Goal: Task Accomplishment & Management: Manage account settings

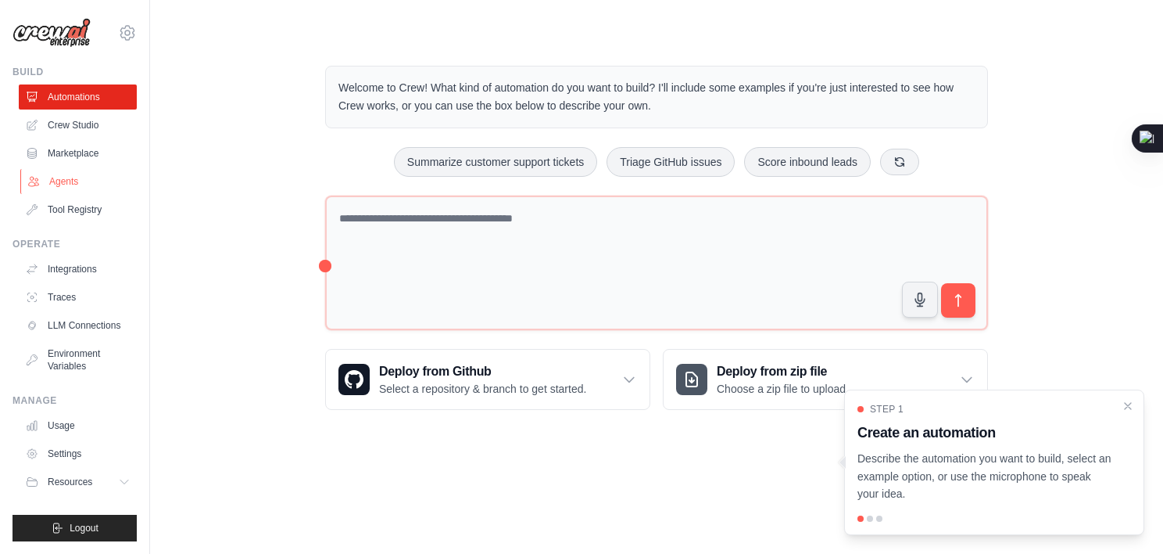
click at [63, 188] on link "Agents" at bounding box center [79, 181] width 118 height 25
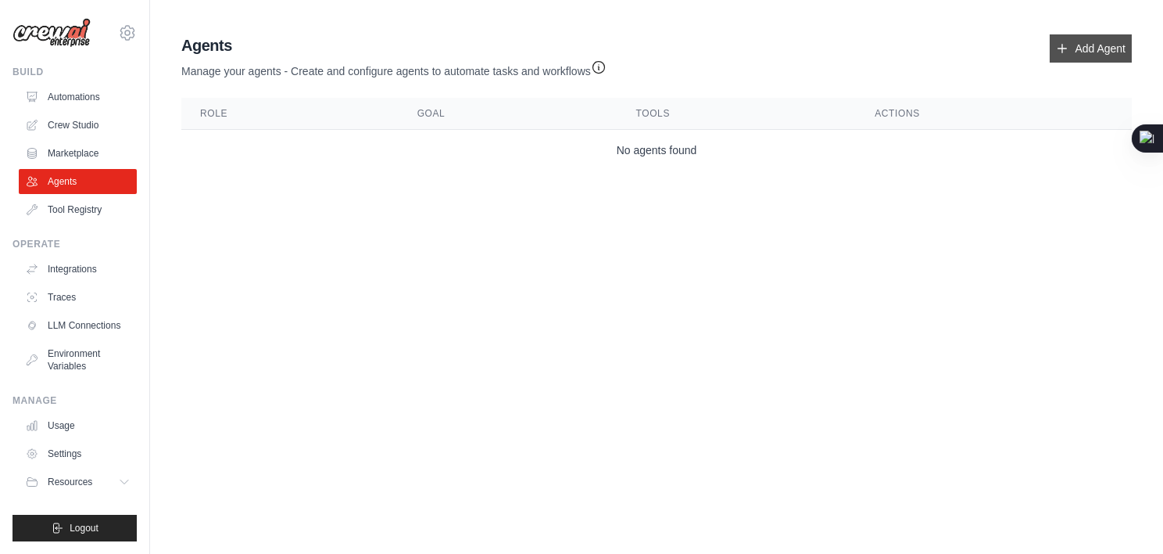
click at [1066, 50] on icon at bounding box center [1062, 48] width 13 height 13
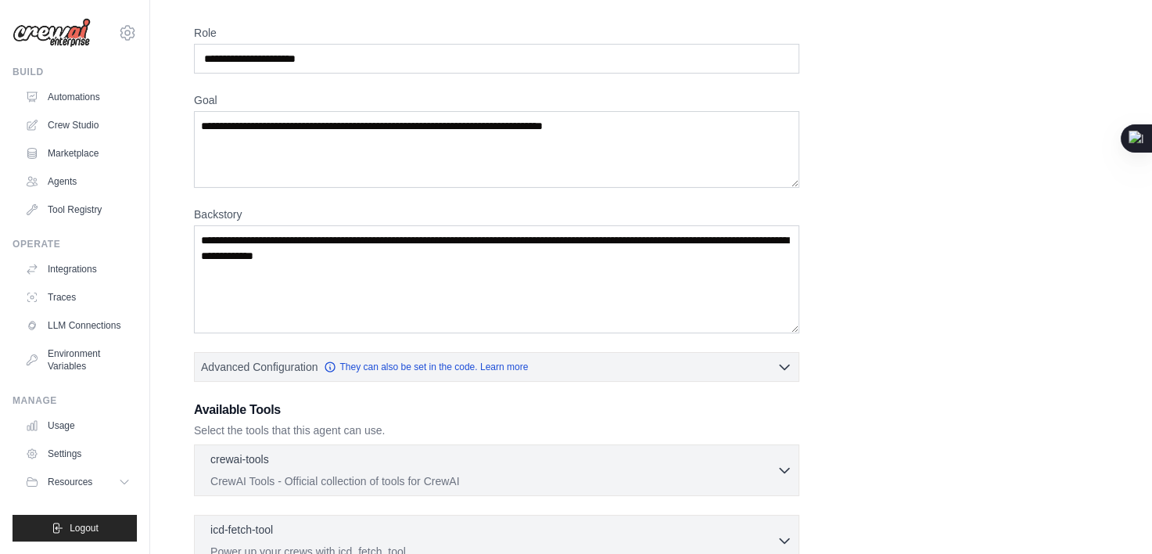
scroll to position [78, 0]
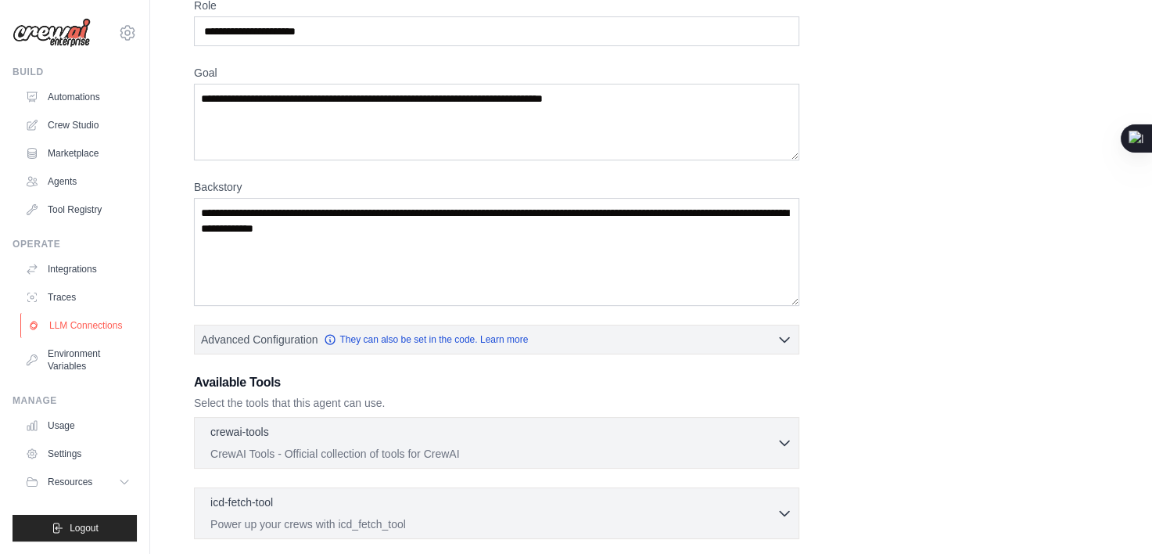
click at [86, 322] on link "LLM Connections" at bounding box center [79, 325] width 118 height 25
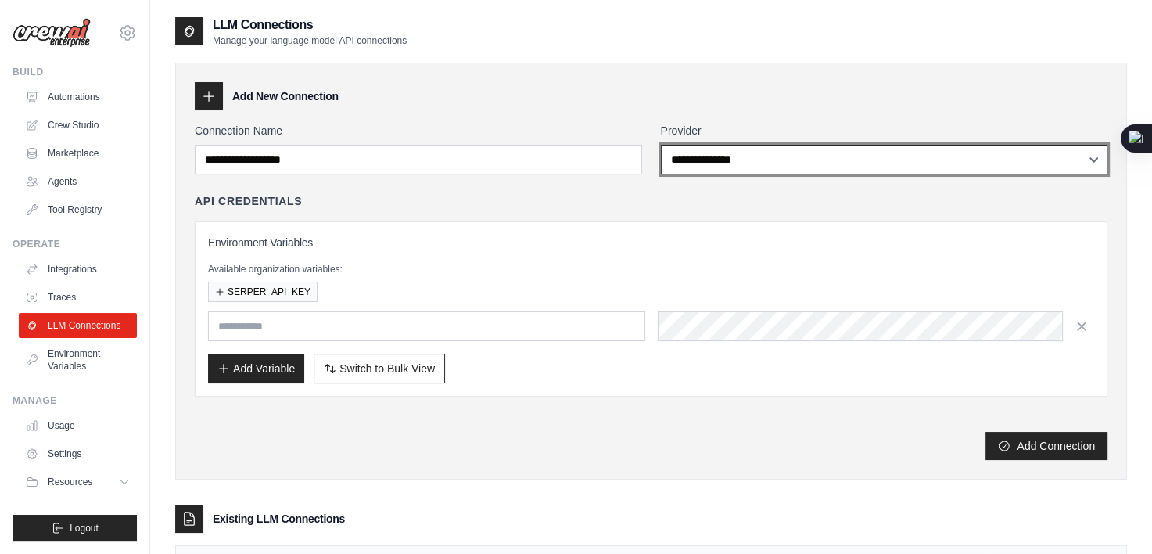
click at [738, 160] on select "**********" at bounding box center [884, 160] width 447 height 30
select select "******"
click at [661, 145] on select "**********" at bounding box center [884, 160] width 447 height 30
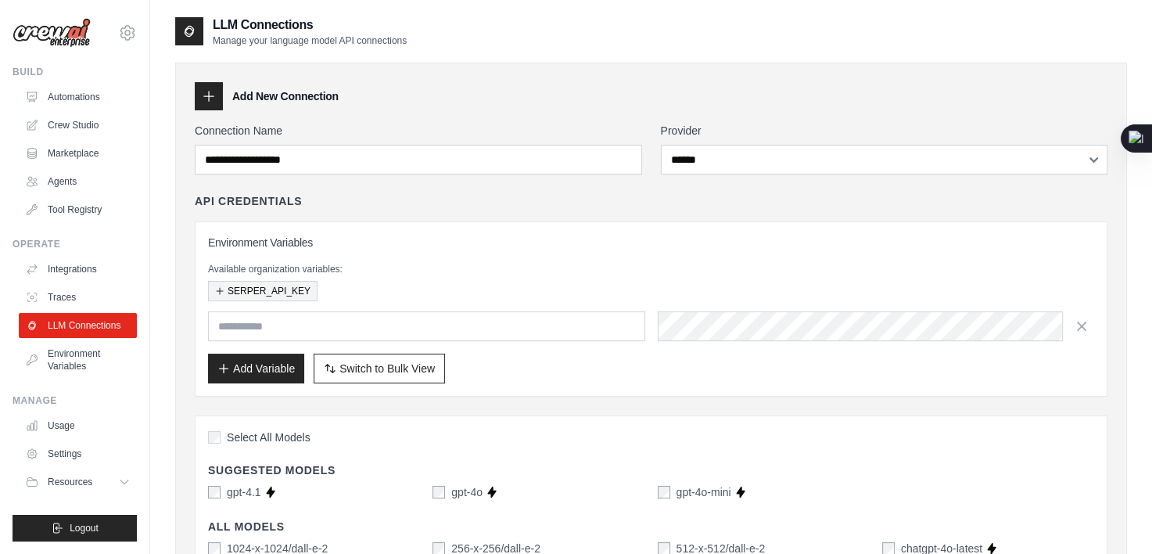
click at [292, 291] on button "SERPER_API_KEY" at bounding box center [262, 291] width 109 height 20
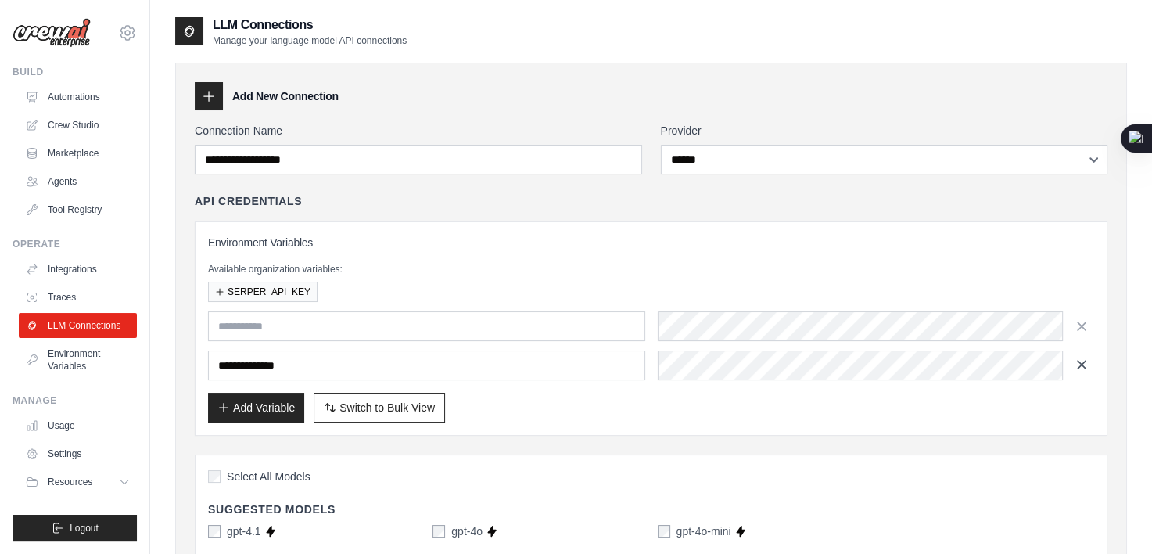
click at [1084, 369] on icon "button" at bounding box center [1081, 365] width 16 height 16
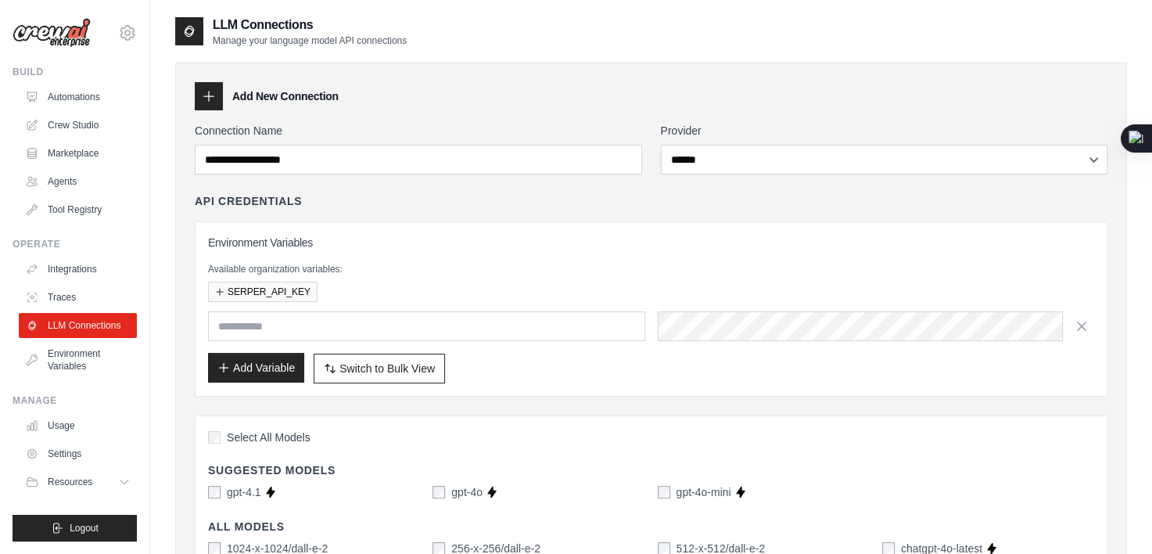
click at [275, 362] on button "Add Variable" at bounding box center [256, 368] width 96 height 30
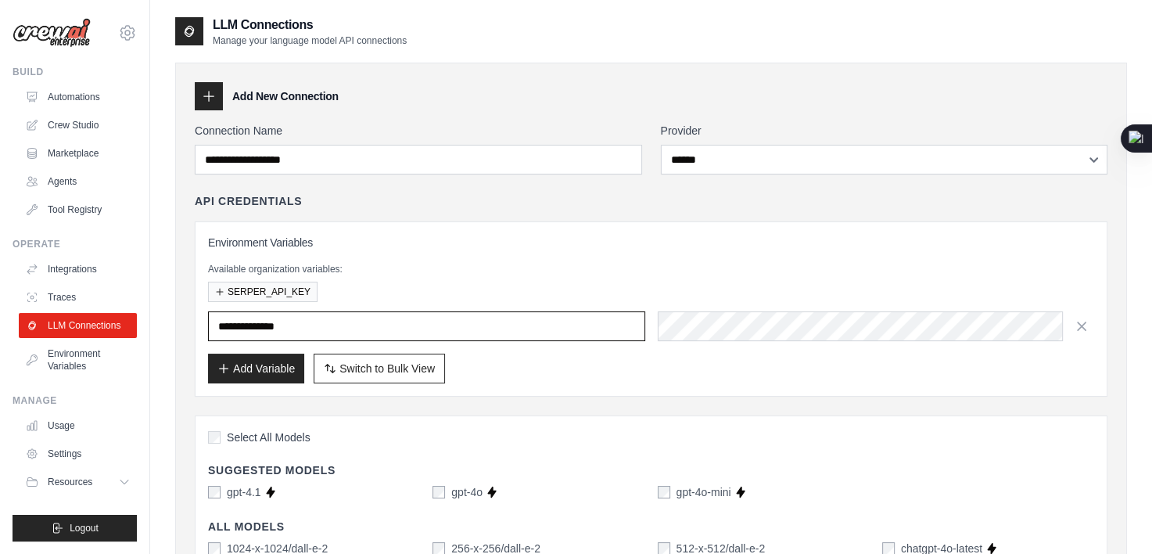
type input "**********"
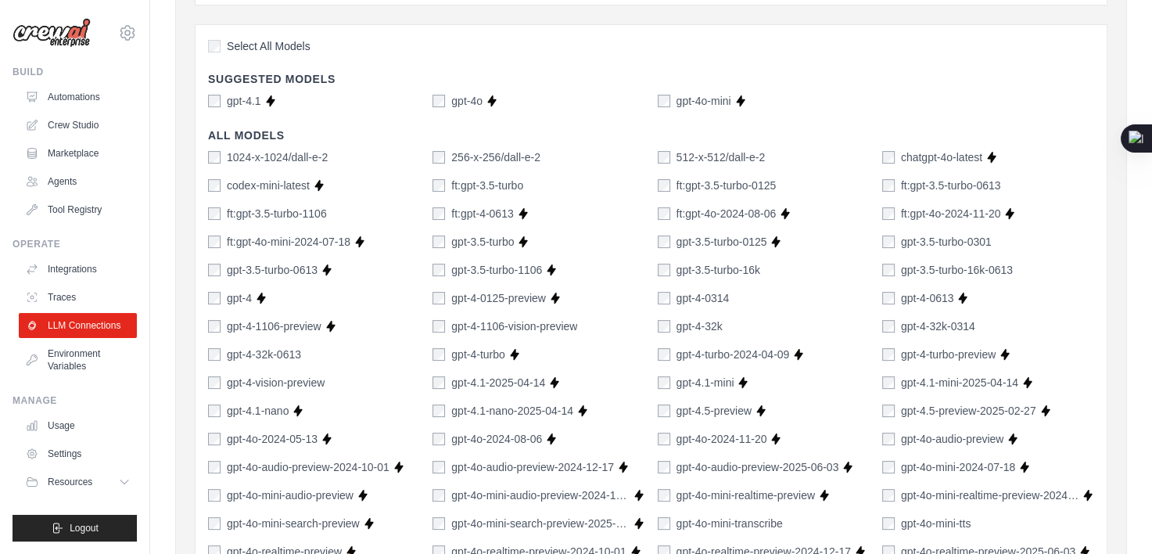
scroll to position [625, 0]
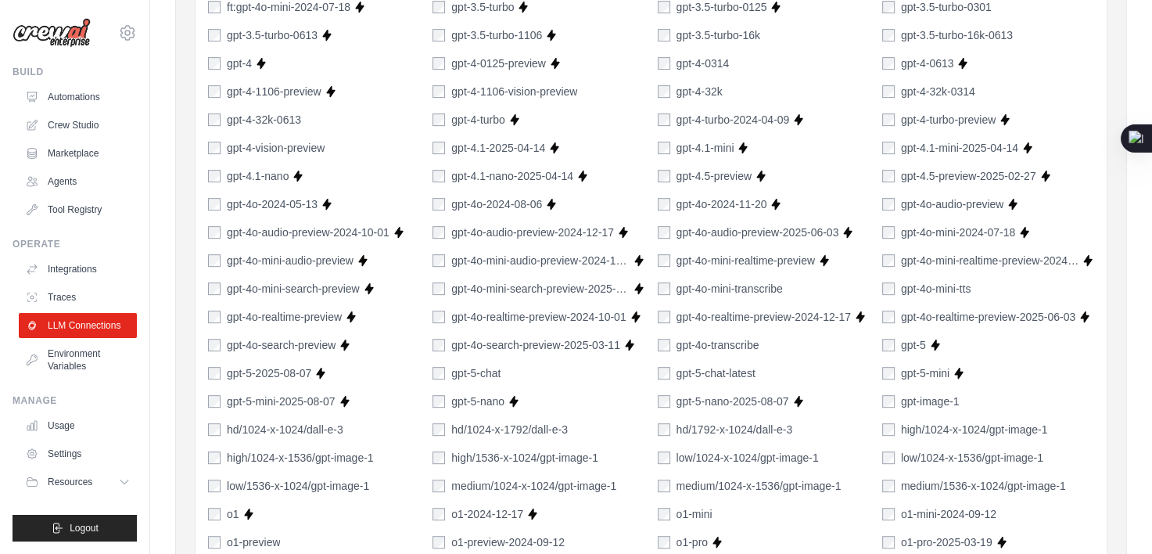
click at [911, 341] on label "gpt-5" at bounding box center [913, 345] width 25 height 16
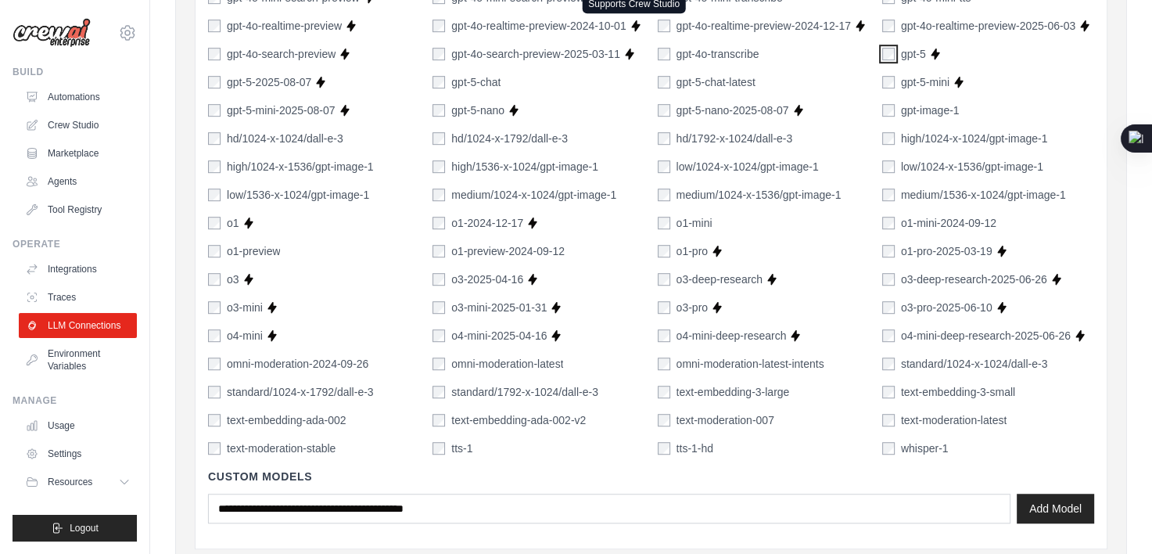
scroll to position [938, 0]
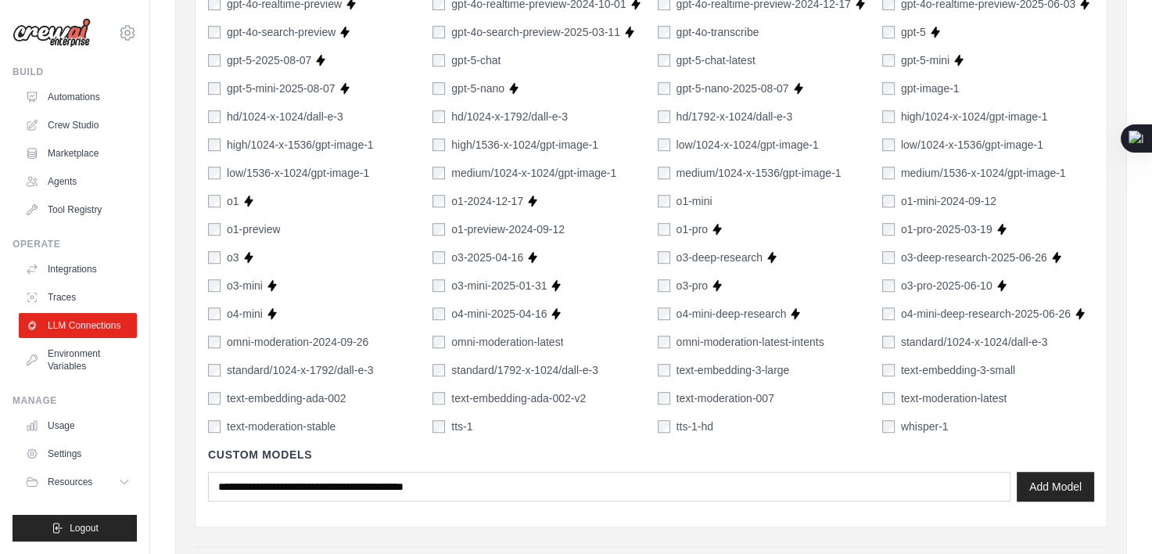
click at [216, 249] on div "o3" at bounding box center [223, 257] width 31 height 16
click at [225, 249] on div "o3" at bounding box center [223, 257] width 31 height 16
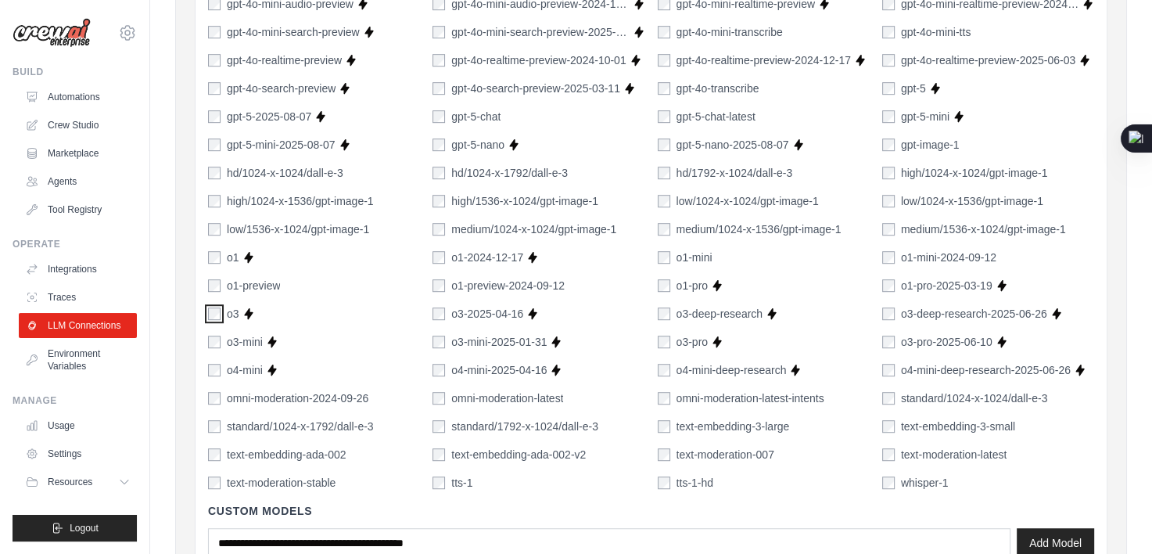
scroll to position [860, 0]
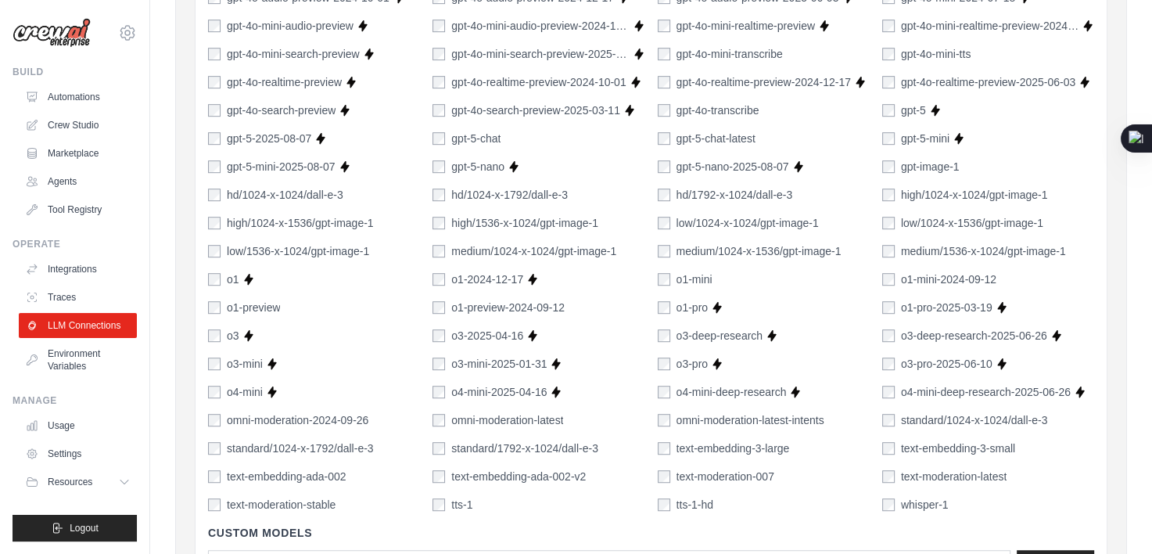
click at [477, 138] on label "gpt-5-chat" at bounding box center [475, 139] width 49 height 16
click at [708, 127] on div "1024-x-1024/dall-e-2 256-x-256/dall-e-2 512-x-512/dall-e-2 chatgpt-4o-latest Su…" at bounding box center [651, 96] width 886 height 832
click at [712, 134] on label "gpt-5-chat-latest" at bounding box center [715, 139] width 79 height 16
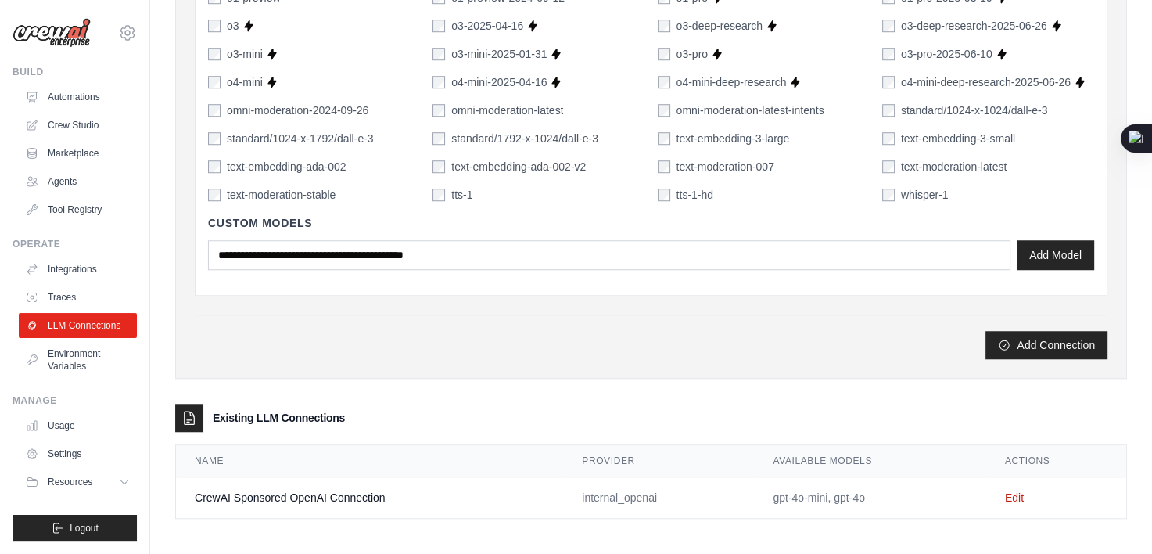
scroll to position [1172, 0]
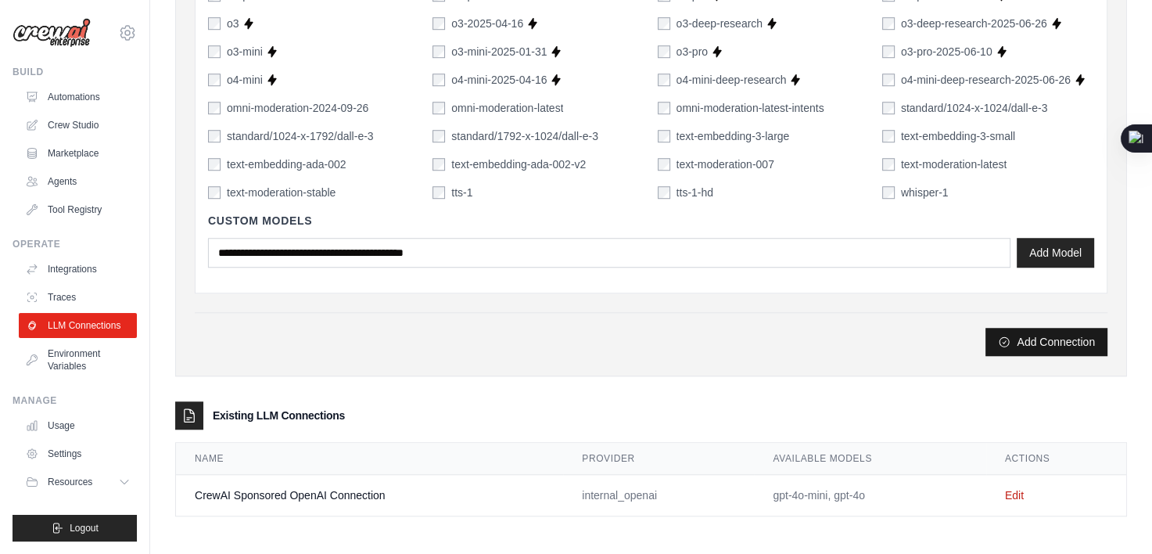
click at [1042, 346] on button "Add Connection" at bounding box center [1046, 342] width 122 height 28
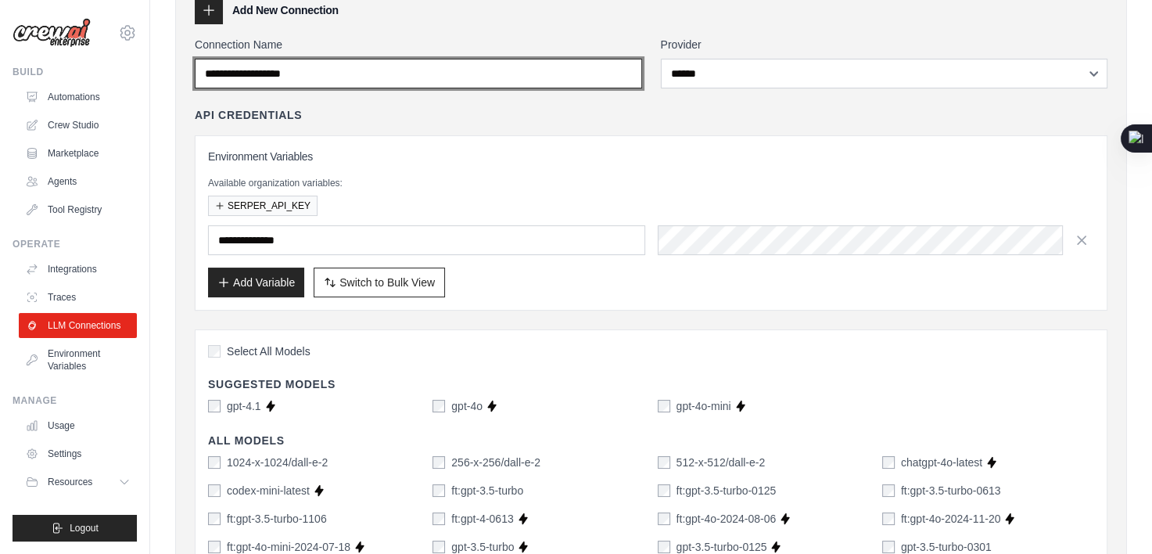
scroll to position [0, 0]
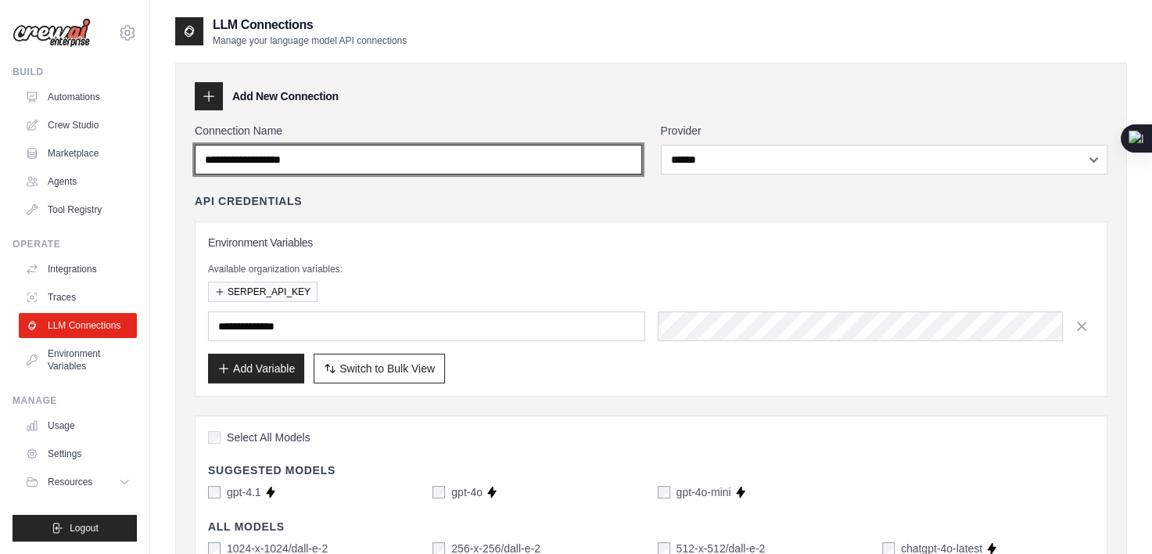
click at [557, 167] on input "Connection Name" at bounding box center [418, 160] width 447 height 30
click at [554, 166] on input "Connection Name" at bounding box center [418, 160] width 447 height 30
click at [550, 162] on input "***" at bounding box center [418, 160] width 447 height 30
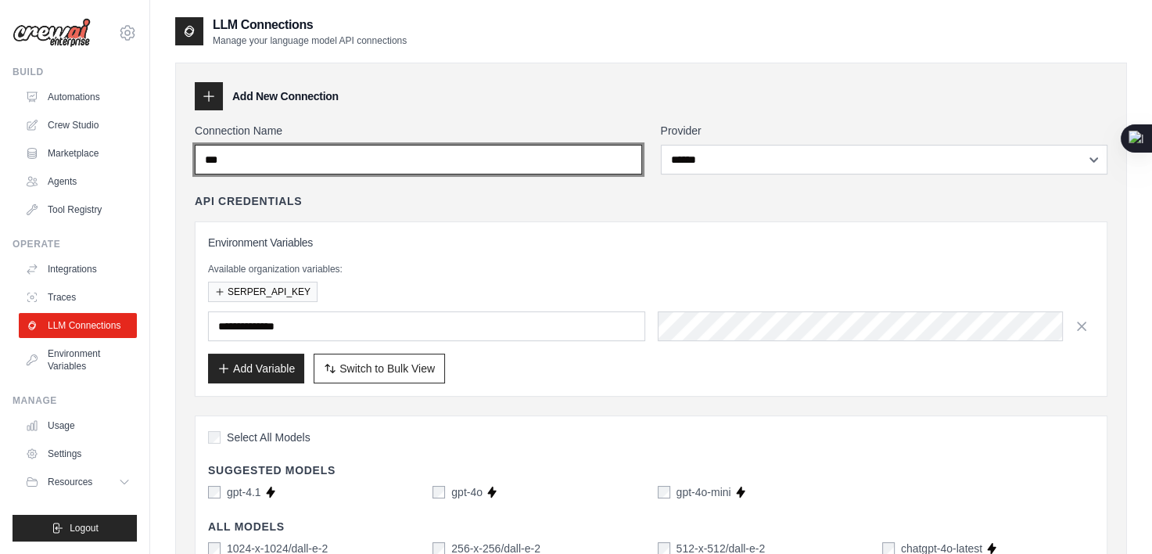
click at [550, 162] on input "***" at bounding box center [418, 160] width 447 height 30
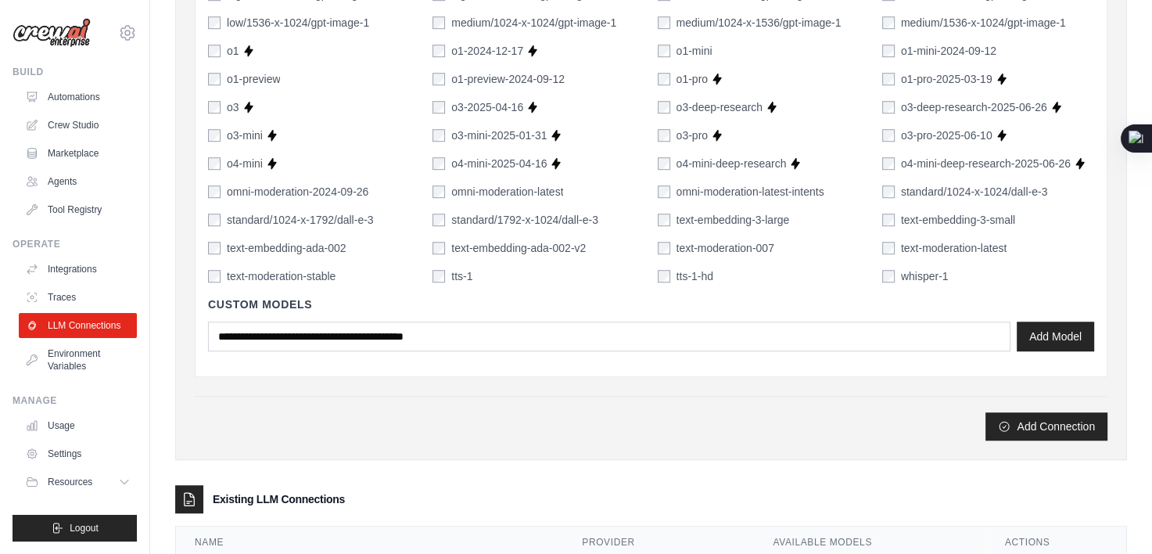
scroll to position [1172, 0]
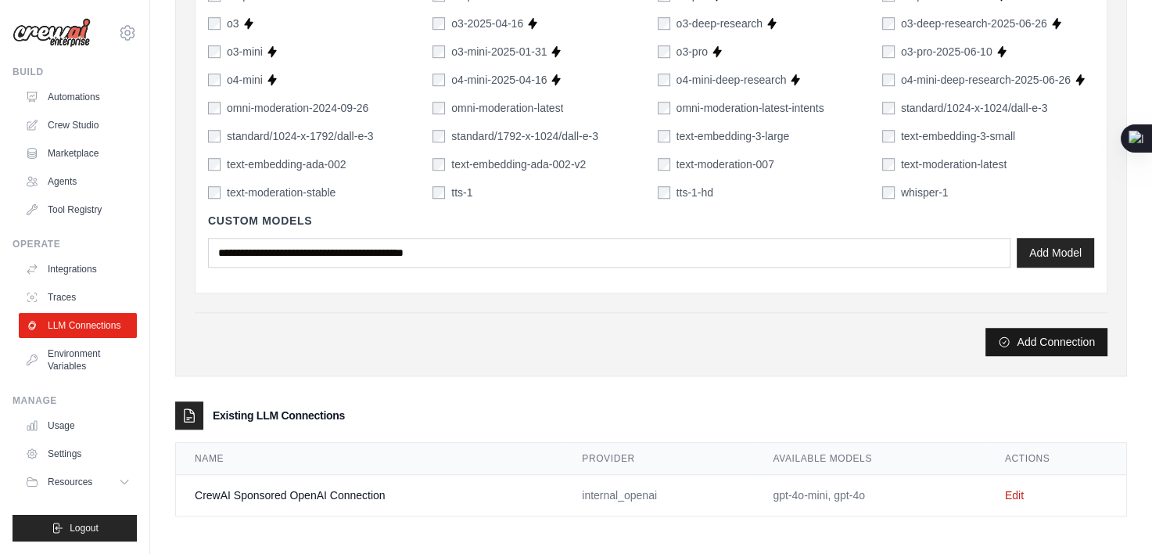
type input "***"
click at [1041, 339] on button "Add Connection" at bounding box center [1046, 342] width 122 height 28
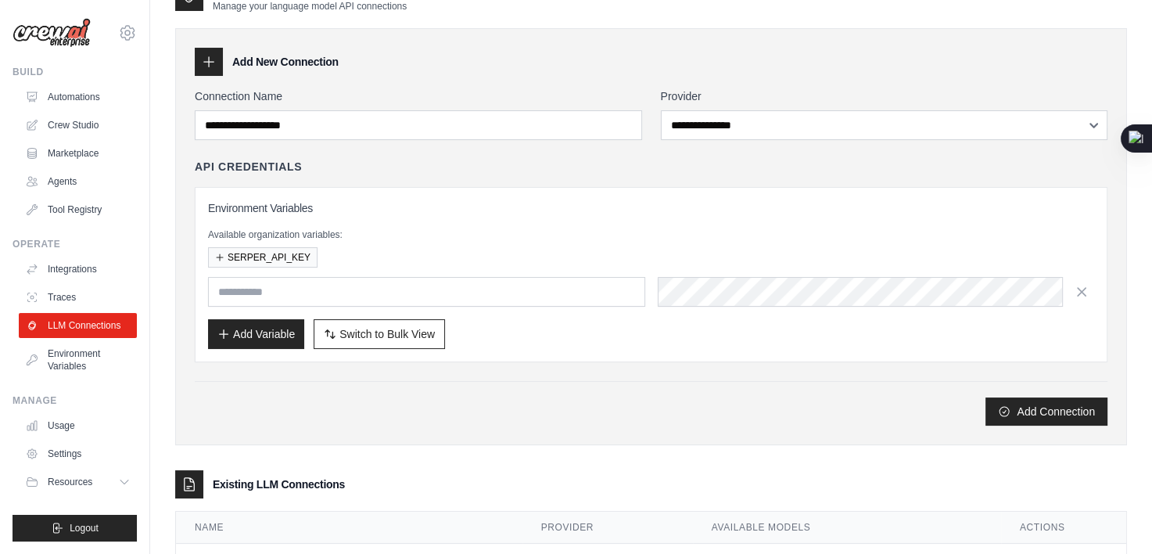
scroll to position [198, 0]
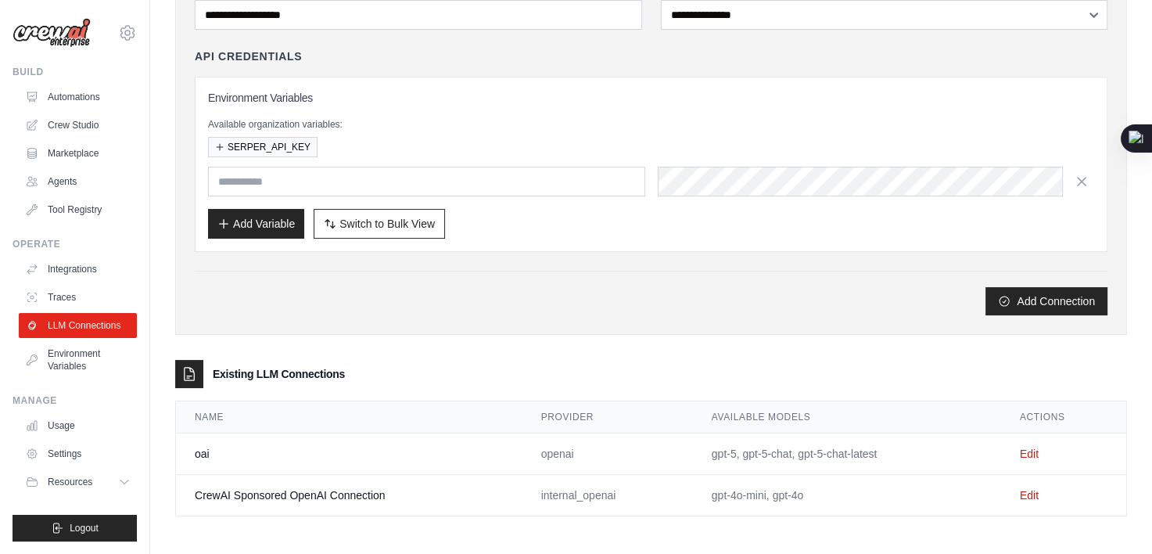
click at [1041, 494] on td "Edit" at bounding box center [1063, 495] width 125 height 41
click at [1035, 491] on link "Edit" at bounding box center [1029, 495] width 19 height 13
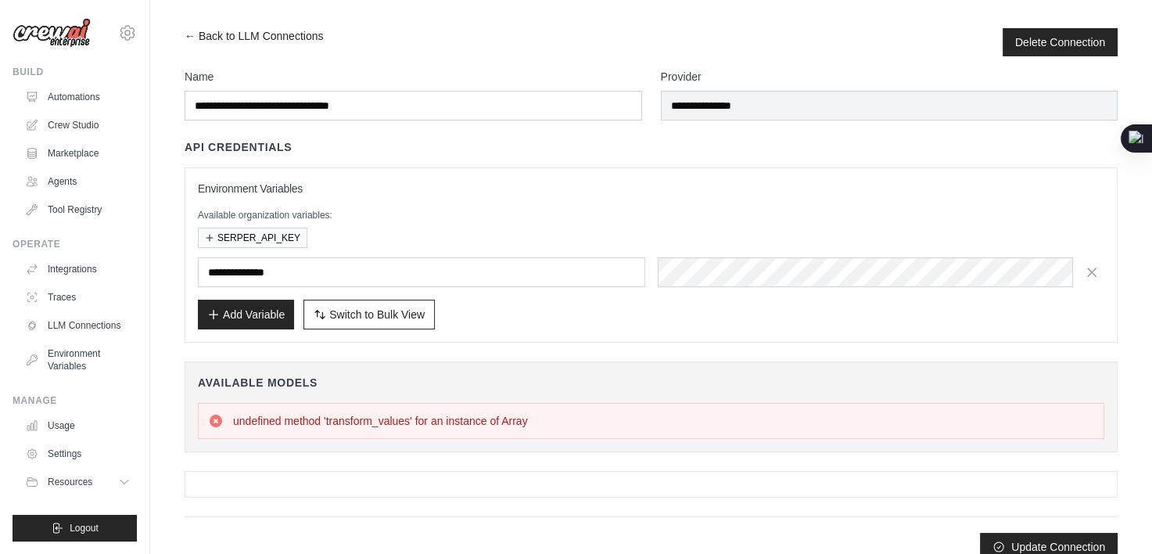
scroll to position [20, 0]
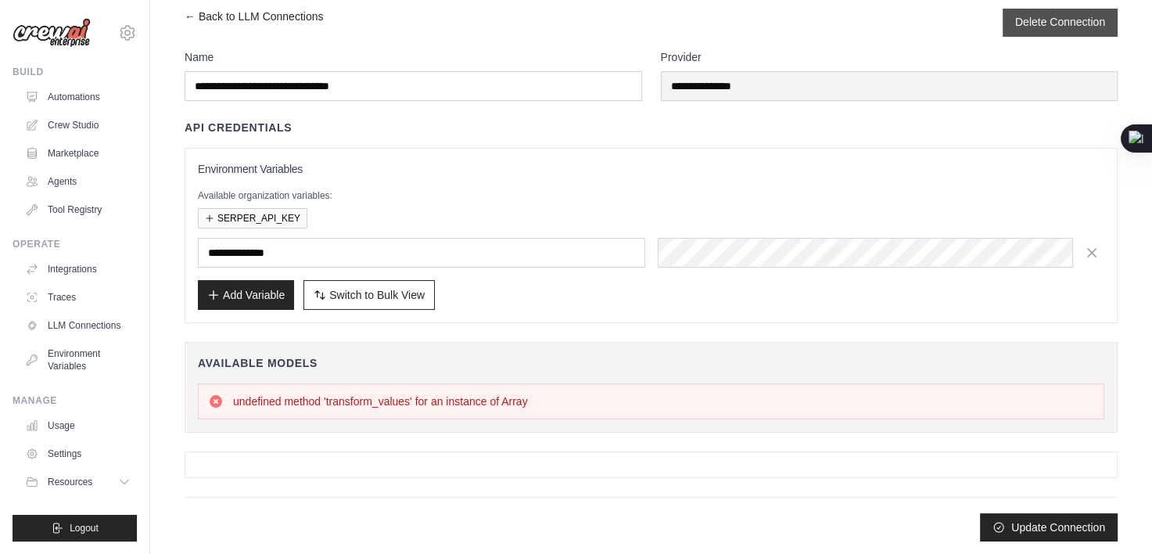
click at [1037, 25] on button "Delete Connection" at bounding box center [1060, 22] width 90 height 16
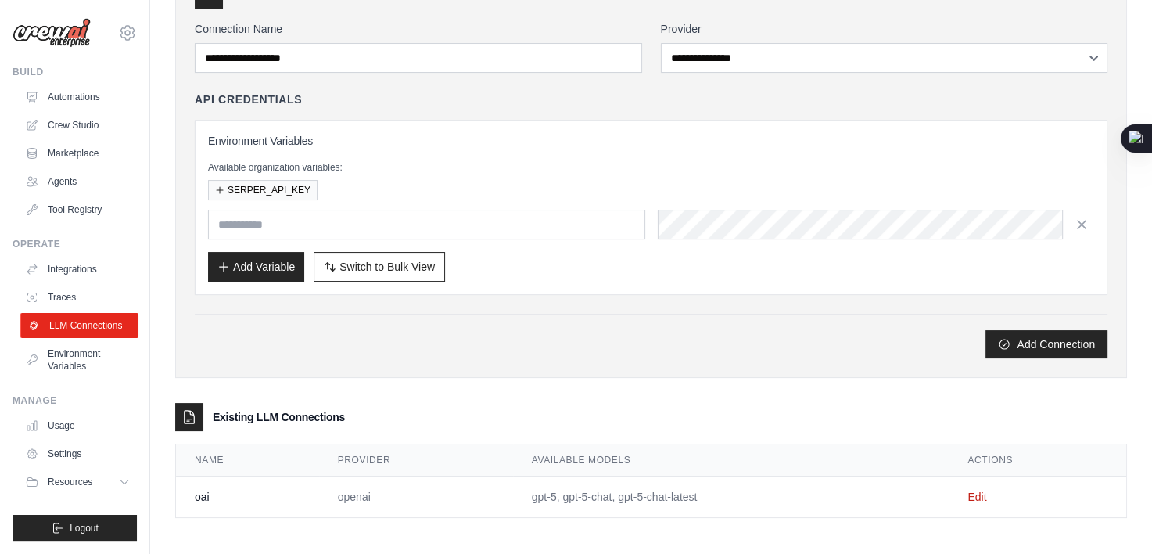
scroll to position [156, 0]
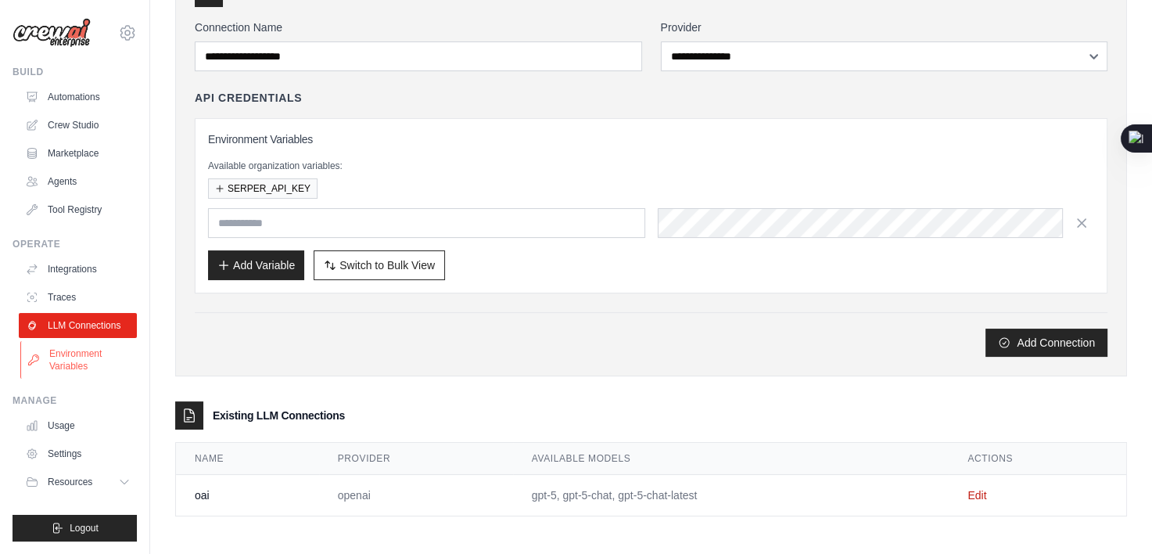
click at [88, 355] on link "Environment Variables" at bounding box center [79, 360] width 118 height 38
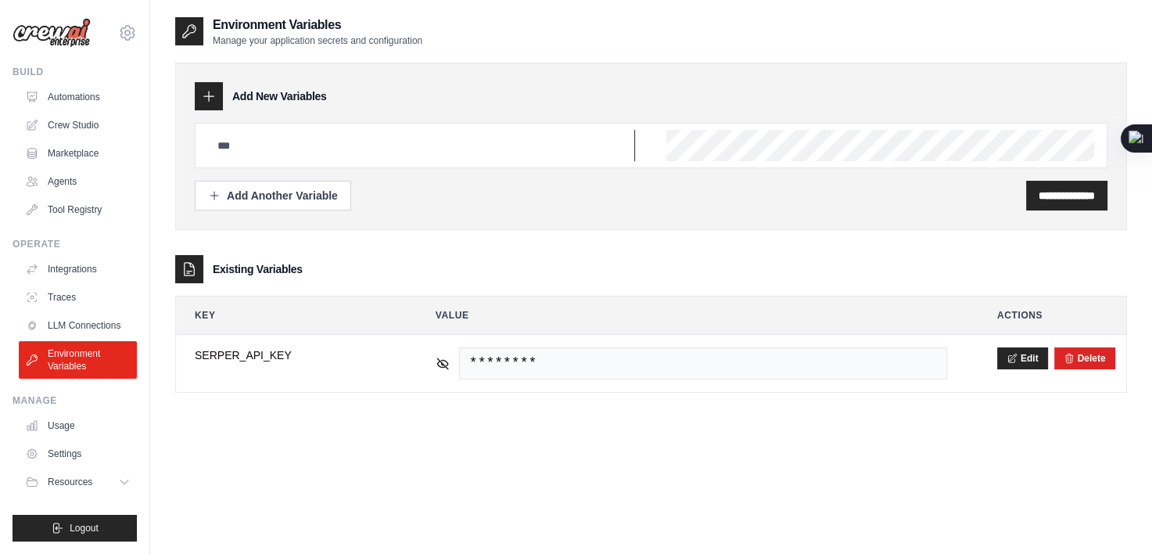
click at [363, 147] on input "text" at bounding box center [421, 145] width 427 height 31
type input "**********"
click at [1070, 194] on input "**********" at bounding box center [1066, 196] width 56 height 16
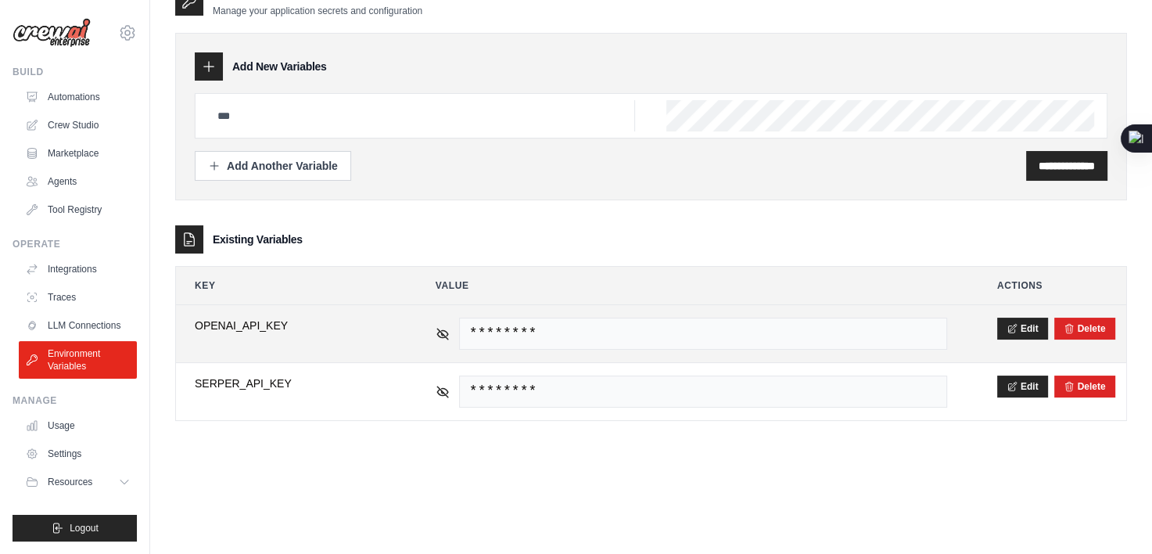
scroll to position [84, 0]
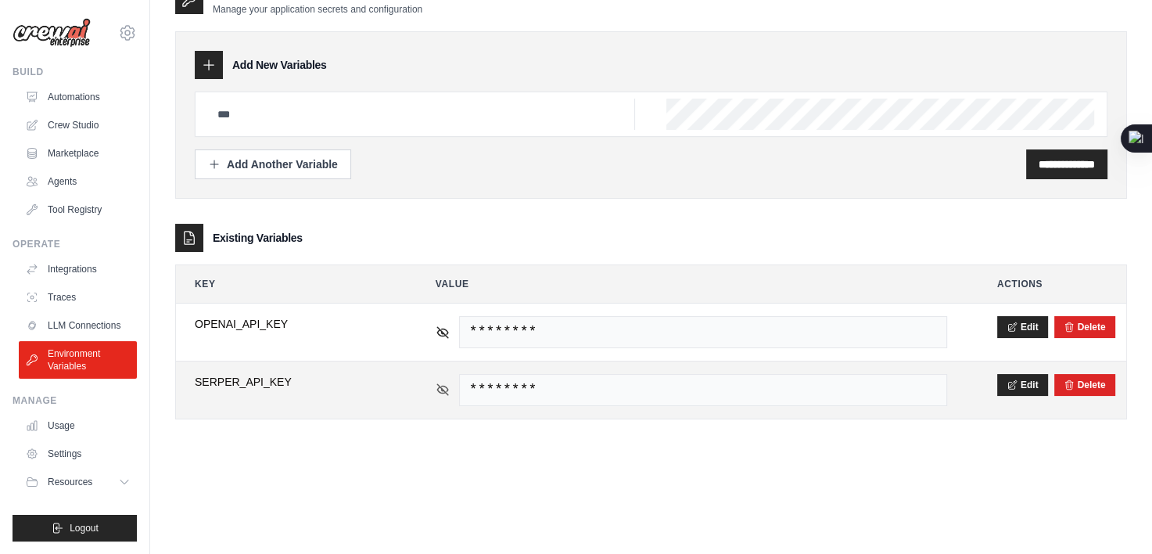
click at [439, 389] on icon at bounding box center [442, 389] width 14 height 14
click at [440, 388] on icon at bounding box center [442, 389] width 14 height 14
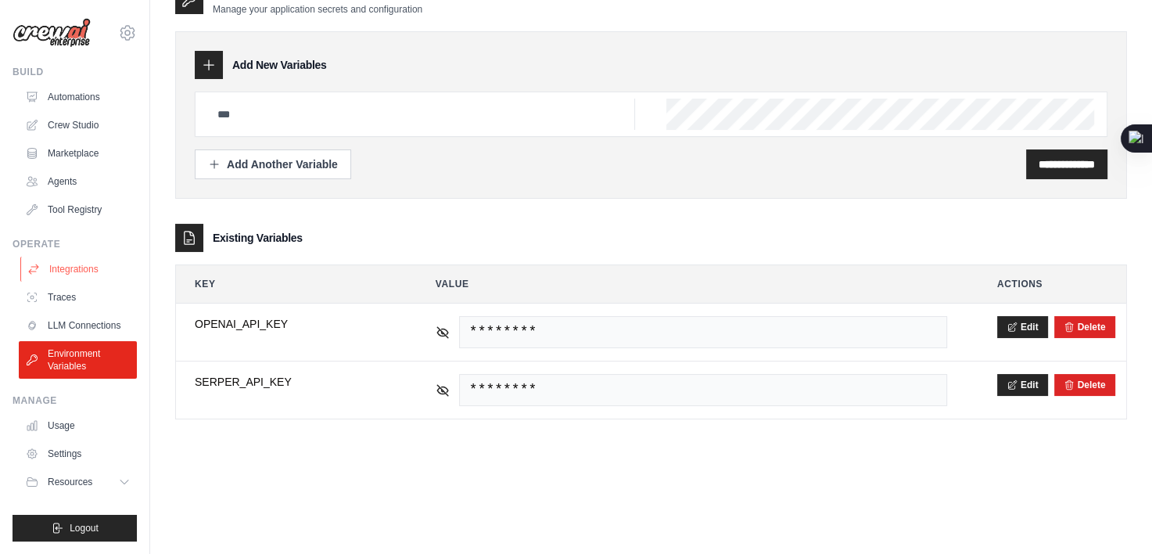
click at [66, 263] on link "Integrations" at bounding box center [79, 268] width 118 height 25
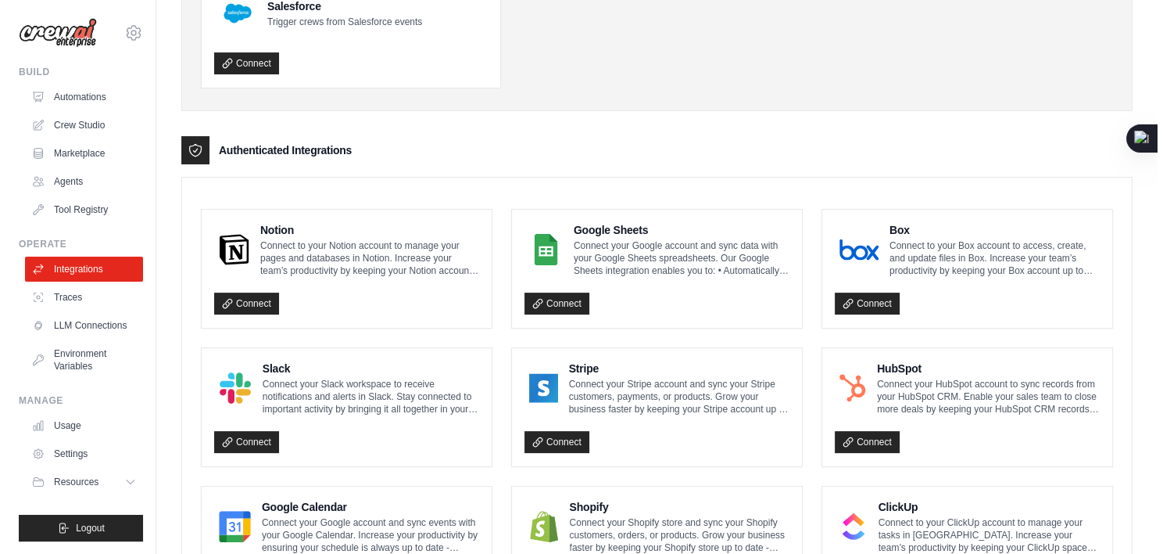
scroll to position [313, 0]
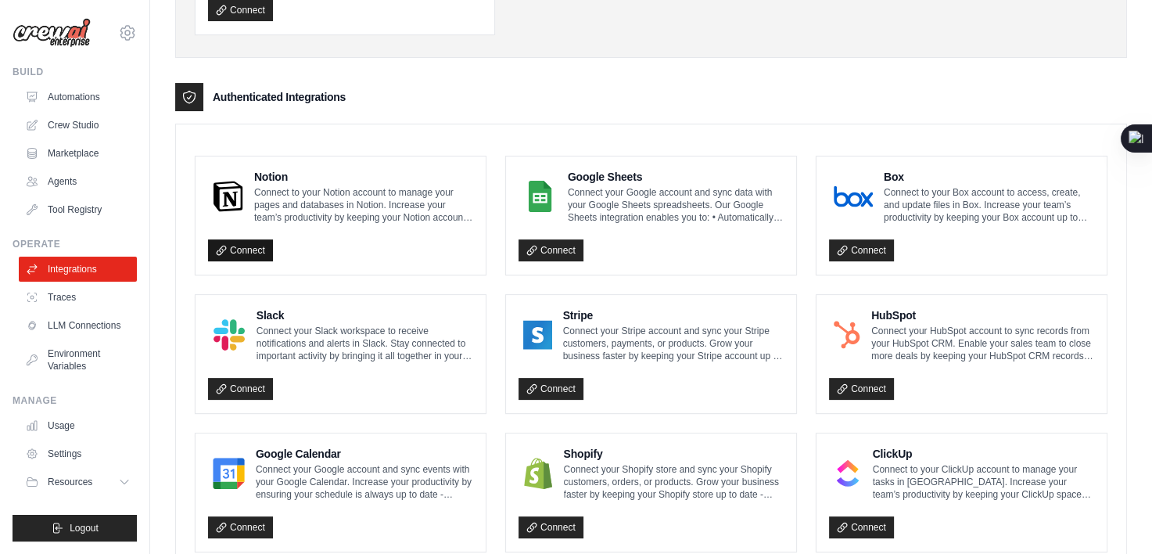
click at [249, 249] on link "Connect" at bounding box center [240, 250] width 65 height 22
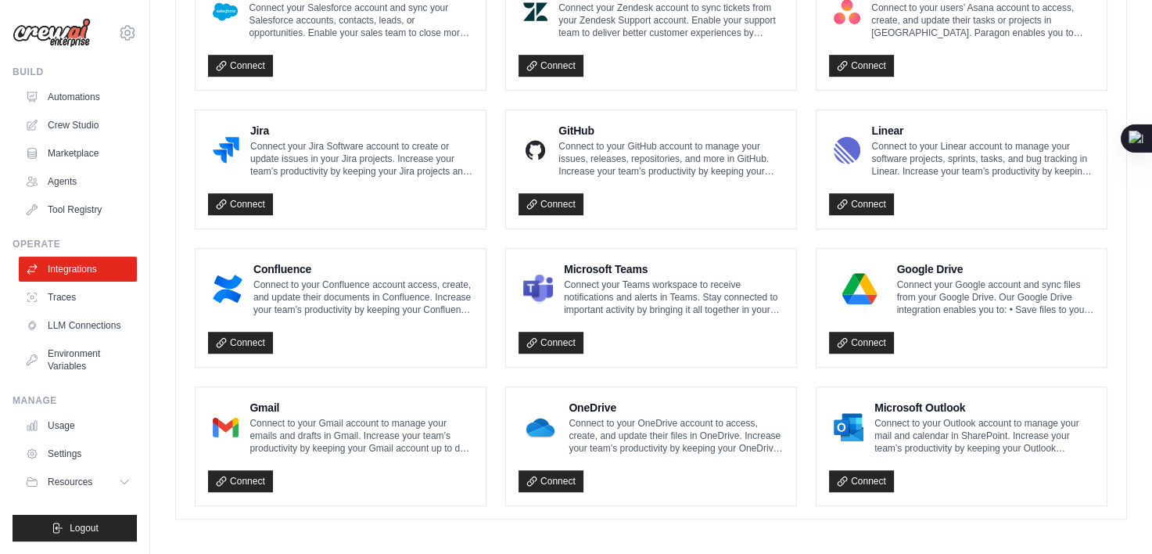
scroll to position [967, 0]
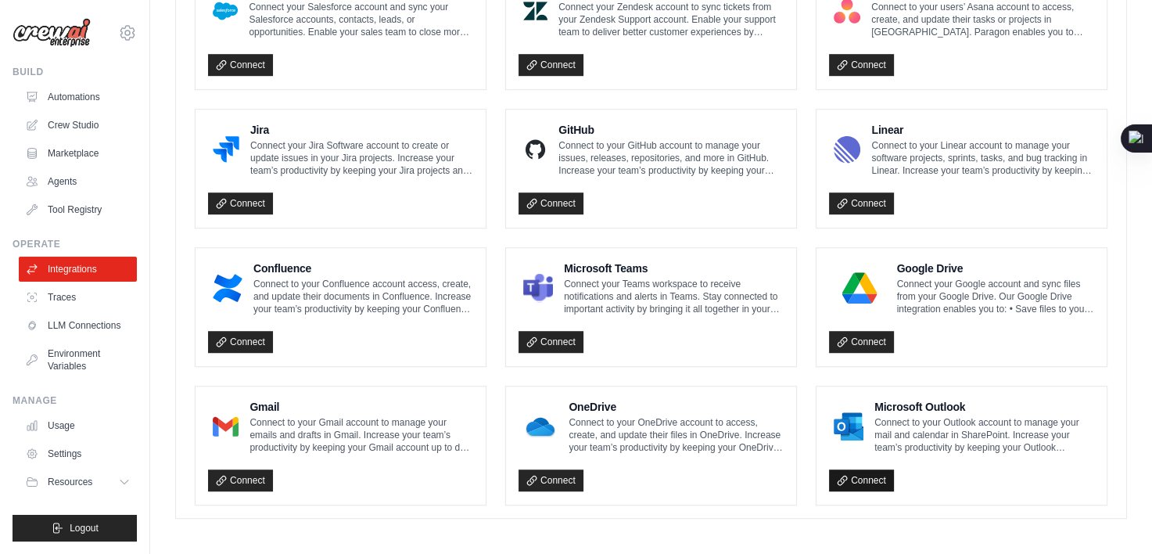
click at [869, 481] on link "Connect" at bounding box center [861, 480] width 65 height 22
click at [566, 475] on link "Connect" at bounding box center [550, 480] width 65 height 22
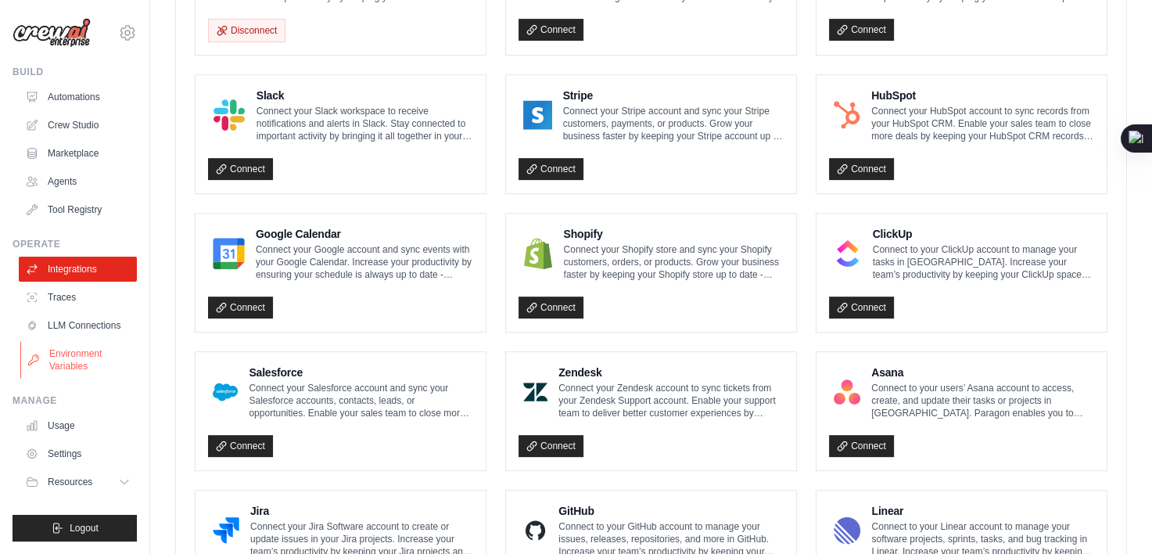
scroll to position [576, 0]
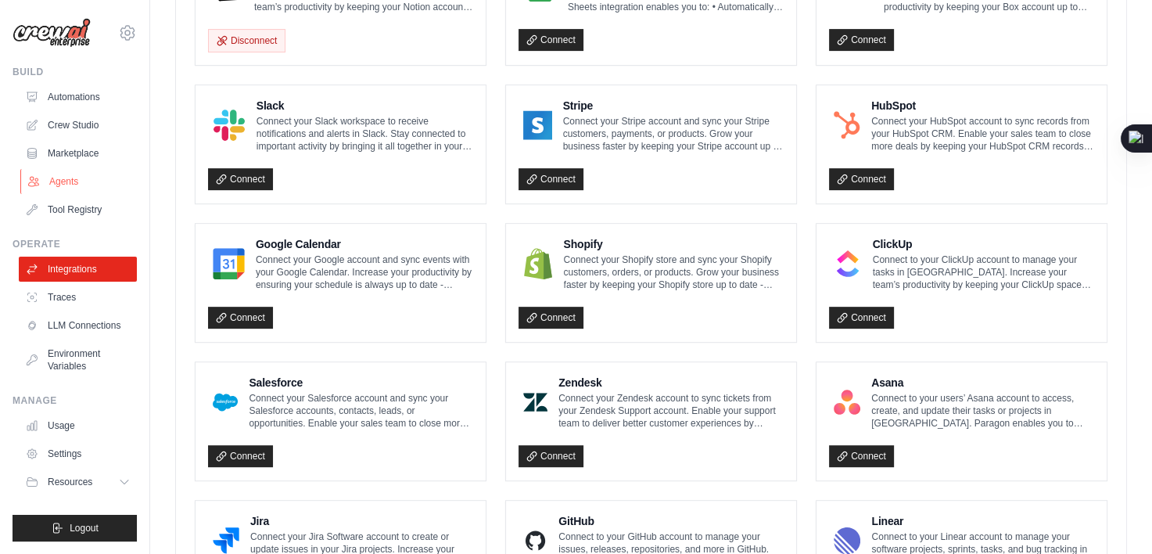
click at [60, 182] on link "Agents" at bounding box center [79, 181] width 118 height 25
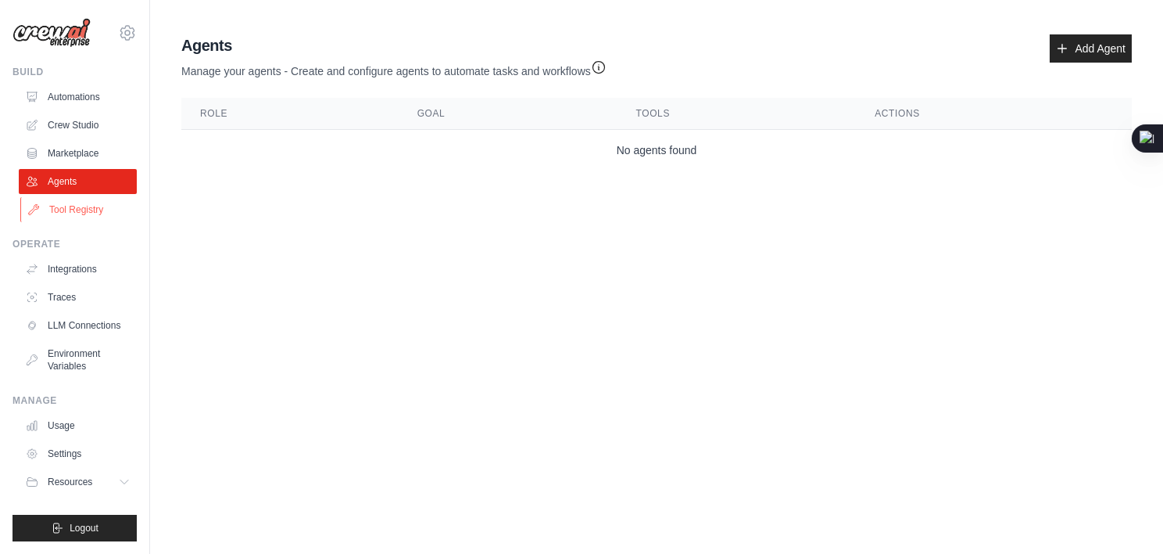
click at [81, 216] on link "Tool Registry" at bounding box center [79, 209] width 118 height 25
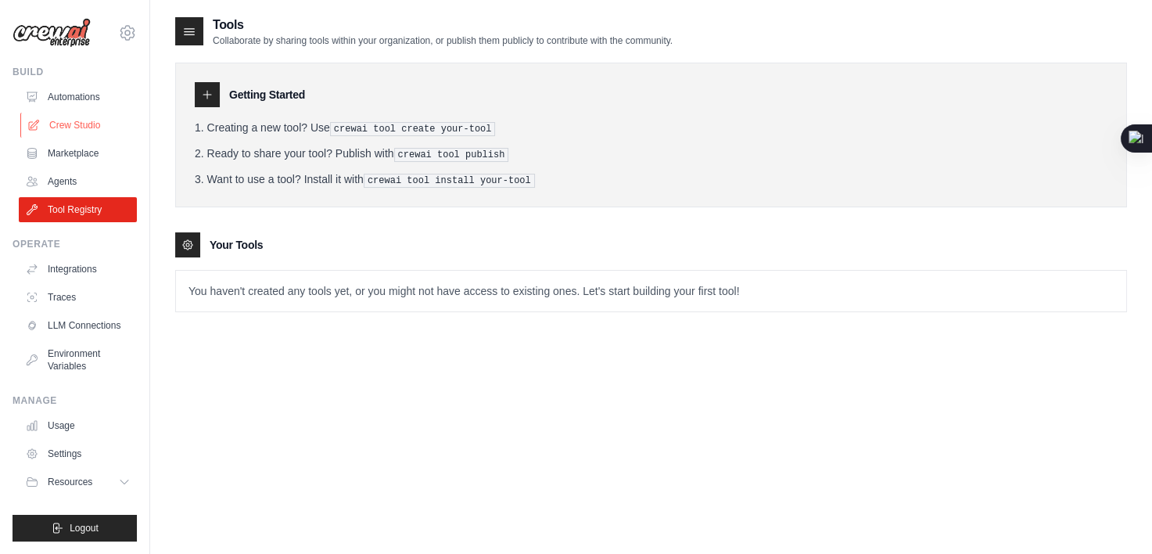
click at [78, 127] on link "Crew Studio" at bounding box center [79, 125] width 118 height 25
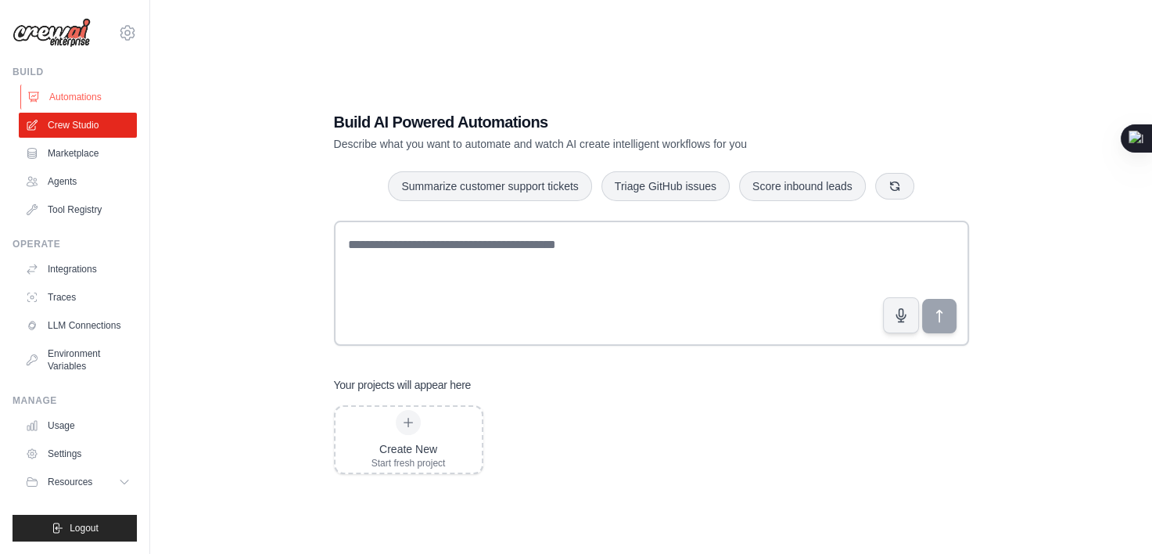
click at [74, 92] on link "Automations" at bounding box center [79, 96] width 118 height 25
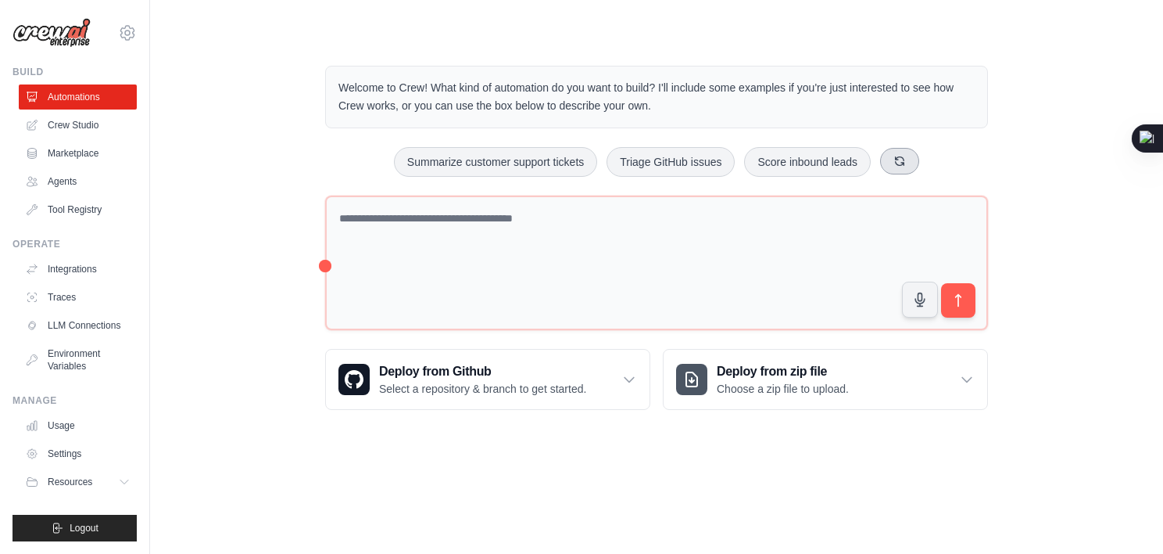
click at [912, 155] on button at bounding box center [899, 161] width 39 height 27
click at [85, 124] on link "Crew Studio" at bounding box center [79, 125] width 118 height 25
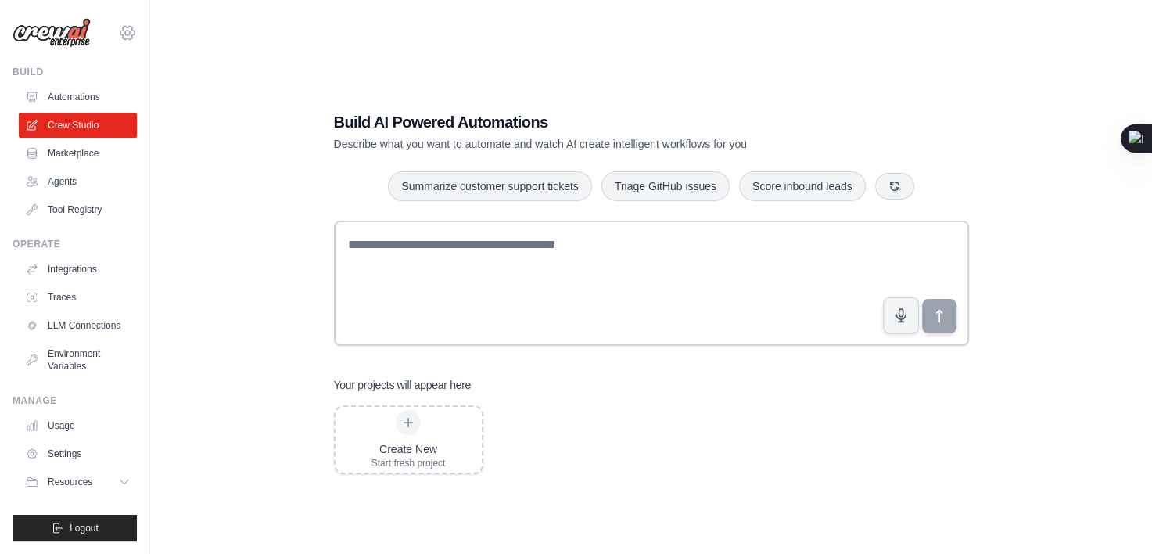
click at [131, 41] on icon at bounding box center [127, 32] width 19 height 19
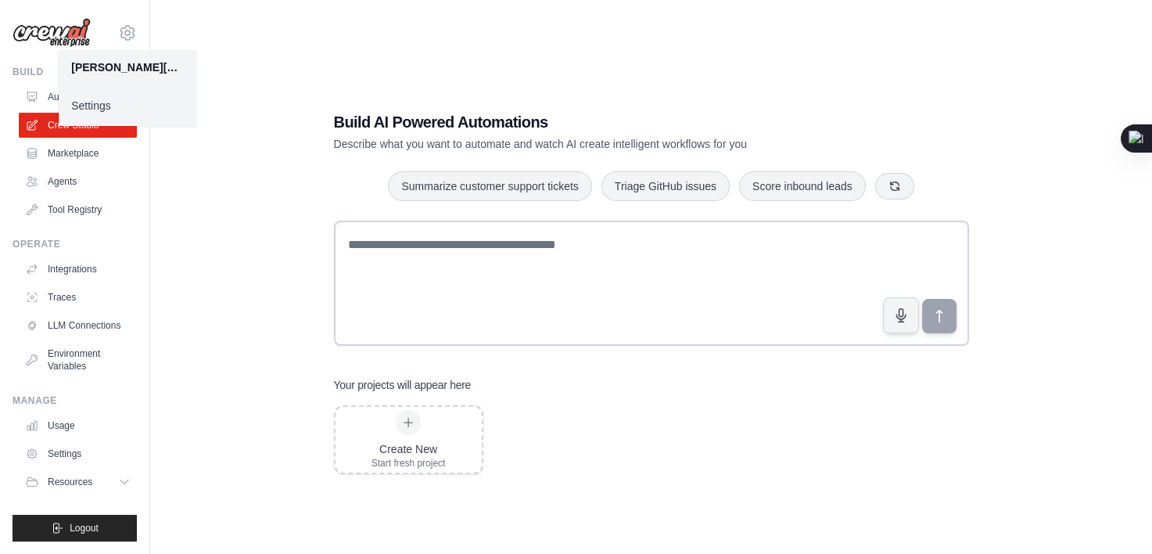
click at [124, 107] on link "Settings" at bounding box center [128, 105] width 138 height 28
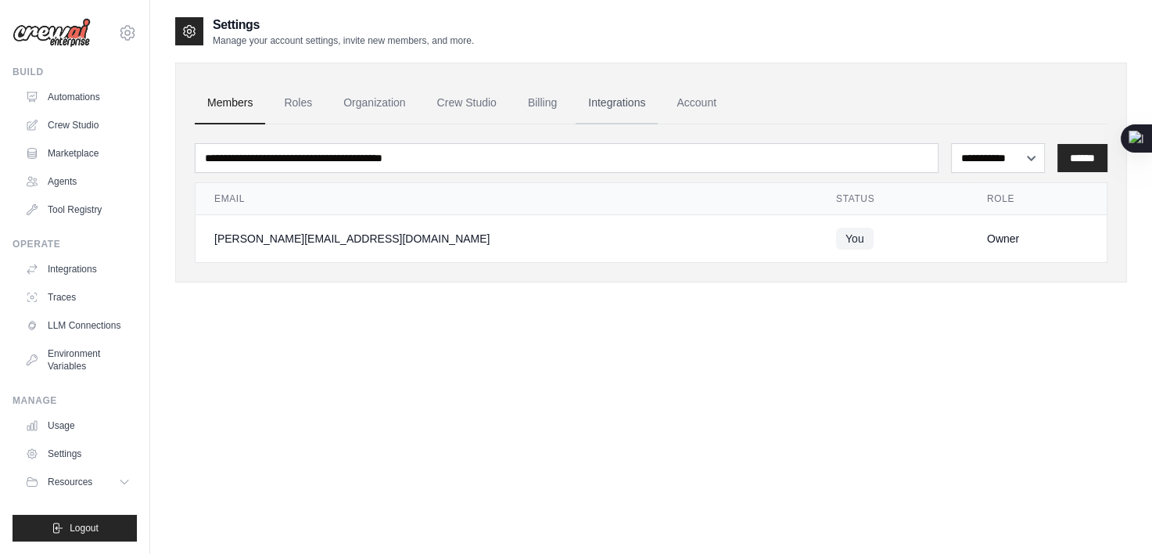
click at [623, 103] on link "Integrations" at bounding box center [616, 103] width 82 height 42
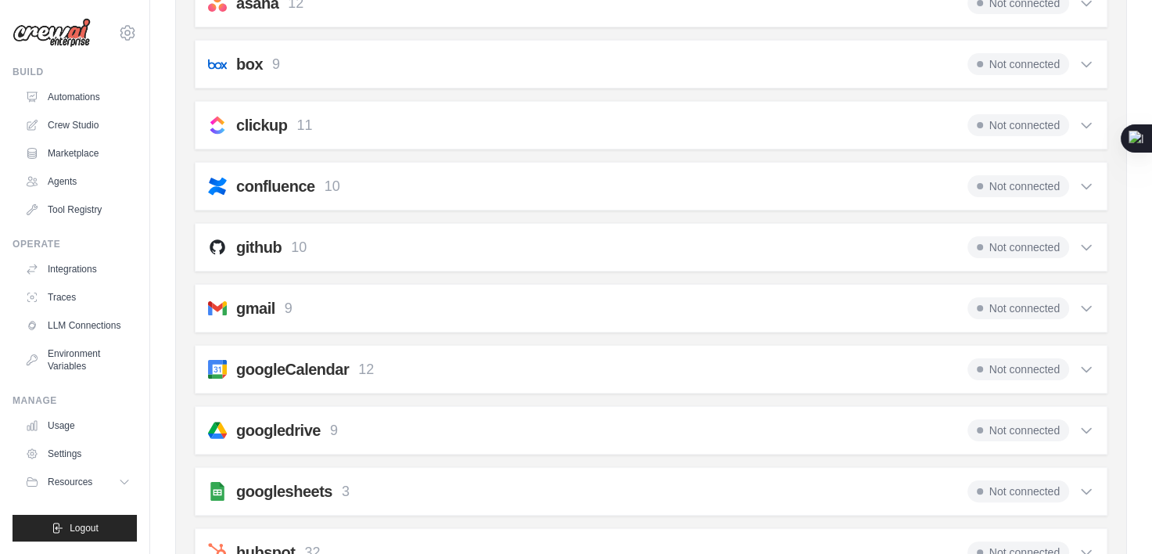
scroll to position [313, 0]
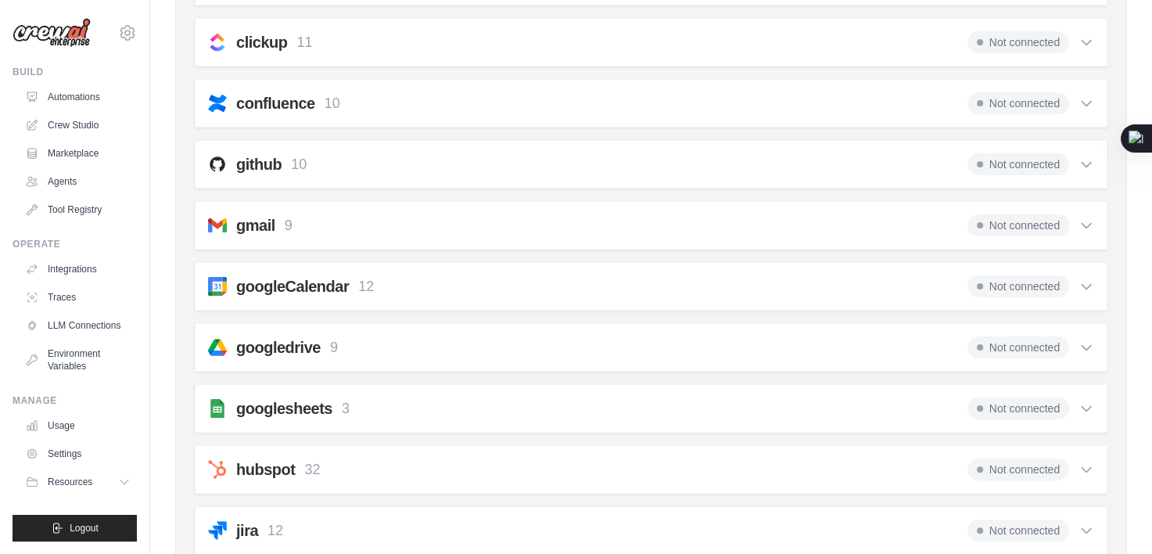
click at [1086, 163] on icon at bounding box center [1086, 164] width 16 height 16
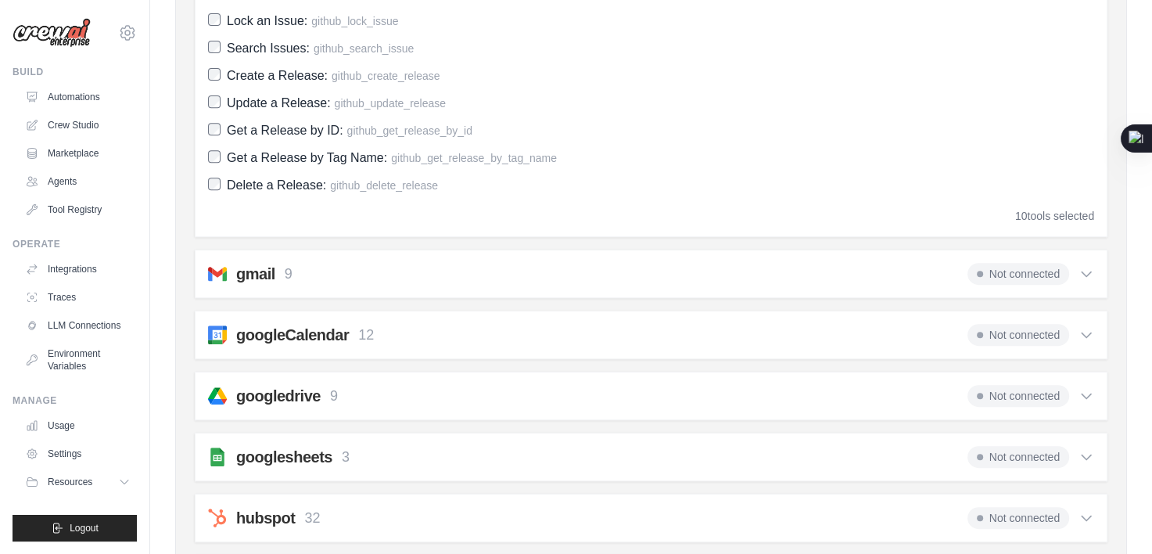
scroll to position [391, 0]
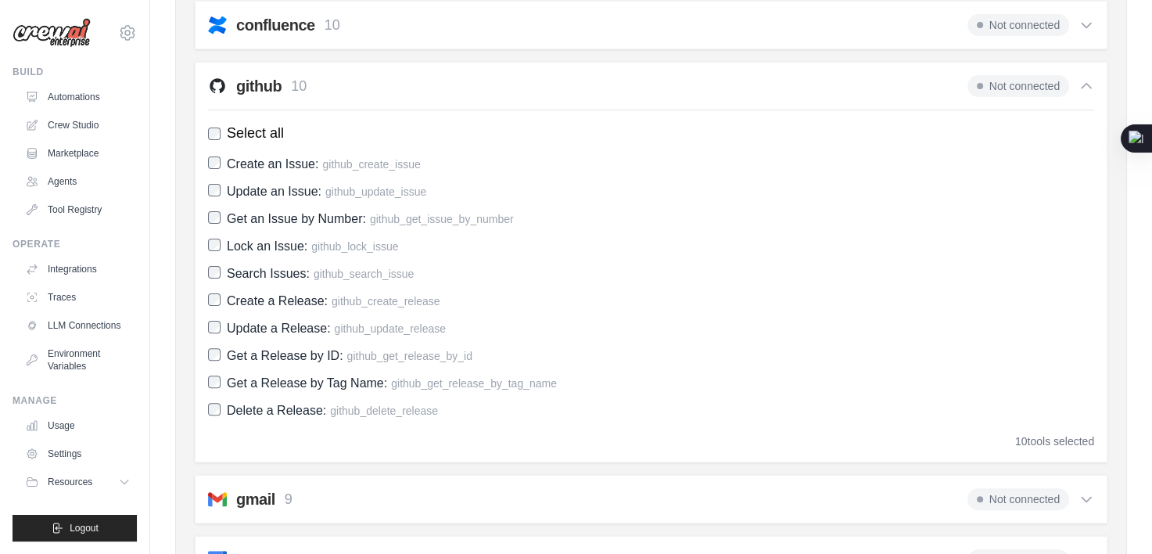
click at [1080, 80] on icon at bounding box center [1086, 86] width 16 height 16
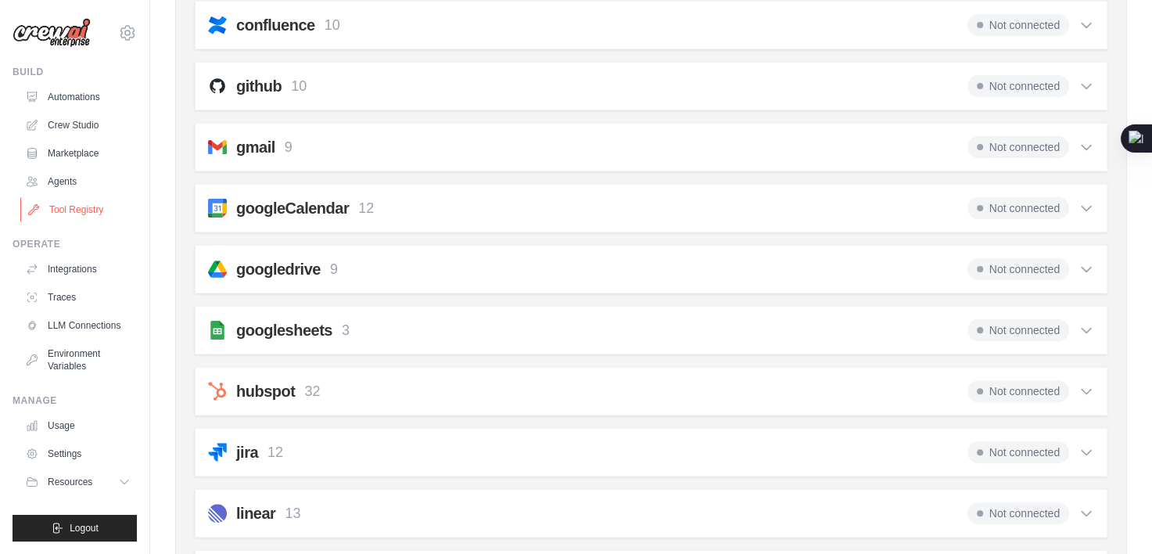
click at [94, 210] on link "Tool Registry" at bounding box center [79, 209] width 118 height 25
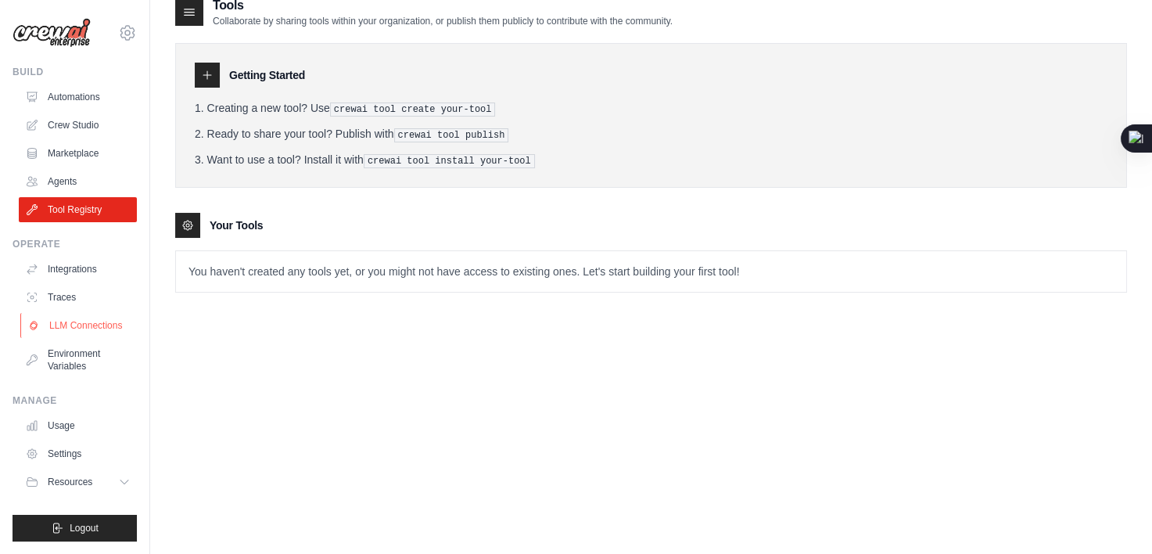
scroll to position [31, 0]
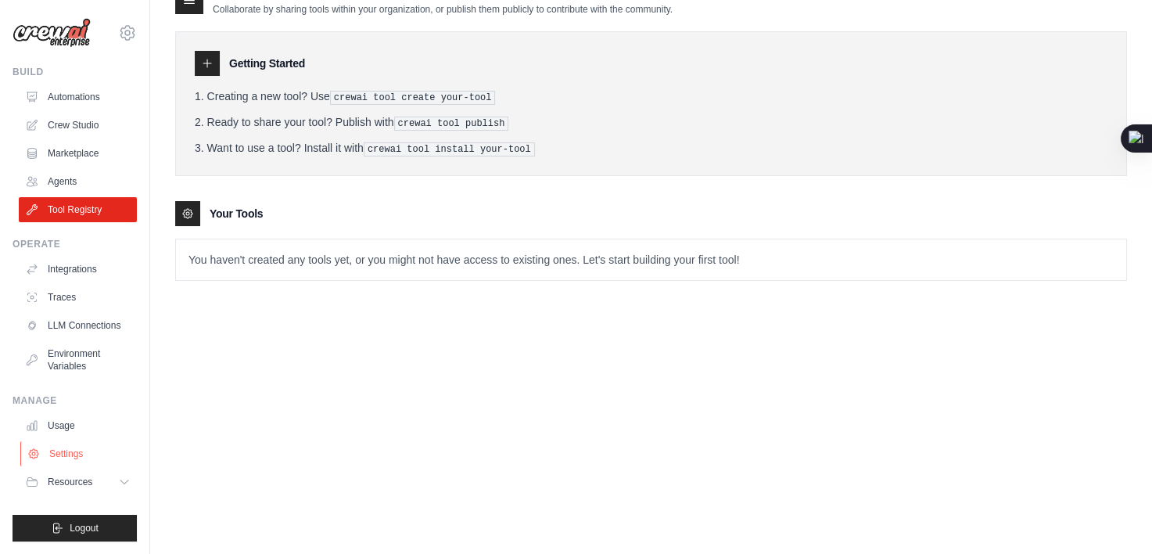
click at [62, 453] on link "Settings" at bounding box center [79, 453] width 118 height 25
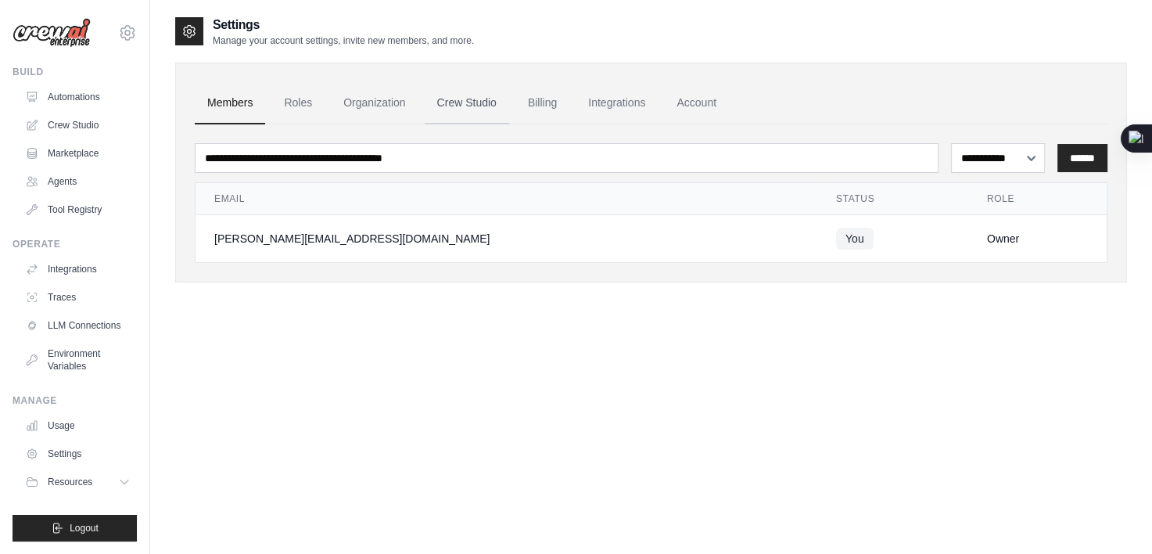
click at [473, 99] on link "Crew Studio" at bounding box center [467, 103] width 84 height 42
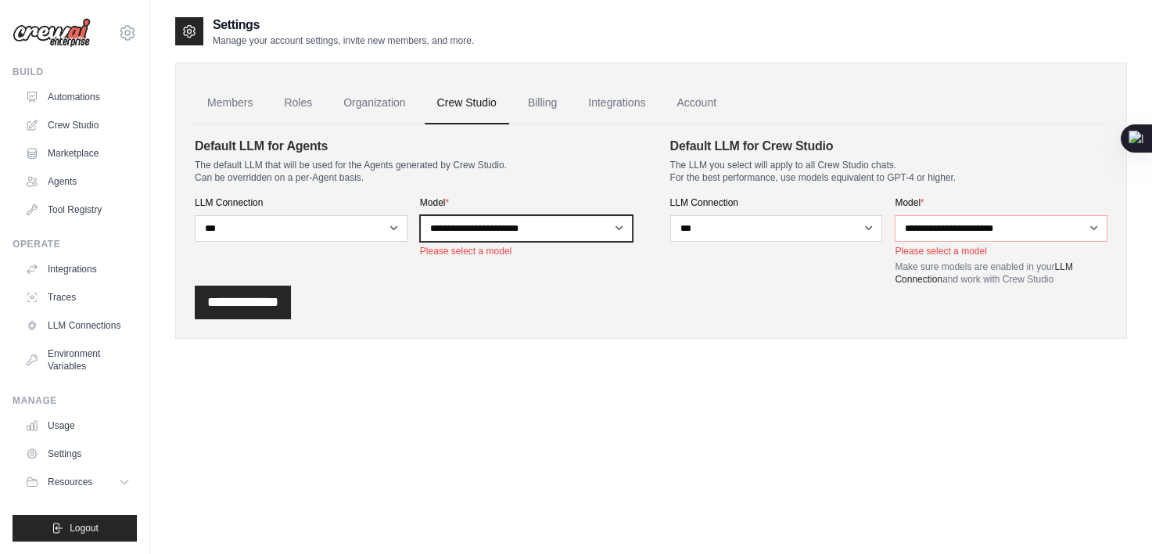
click at [508, 228] on select "**********" at bounding box center [526, 228] width 213 height 27
select select "*****"
click at [420, 215] on select "**********" at bounding box center [526, 228] width 213 height 27
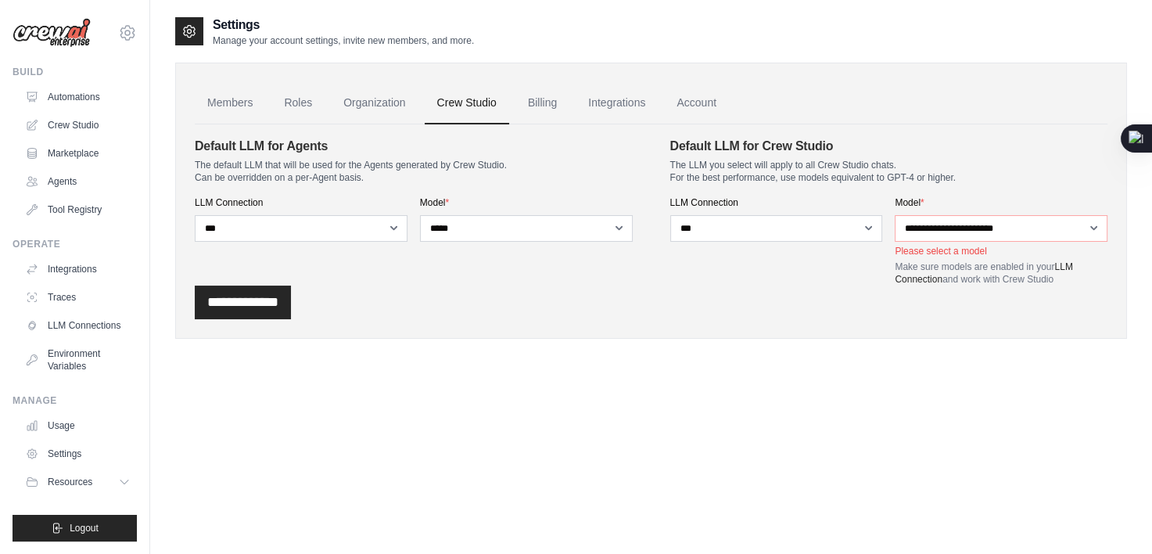
click at [623, 304] on div "**********" at bounding box center [651, 302] width 912 height 34
click at [951, 234] on select "**********" at bounding box center [1000, 228] width 213 height 27
select select "*****"
click at [894, 215] on select "**********" at bounding box center [1000, 228] width 213 height 27
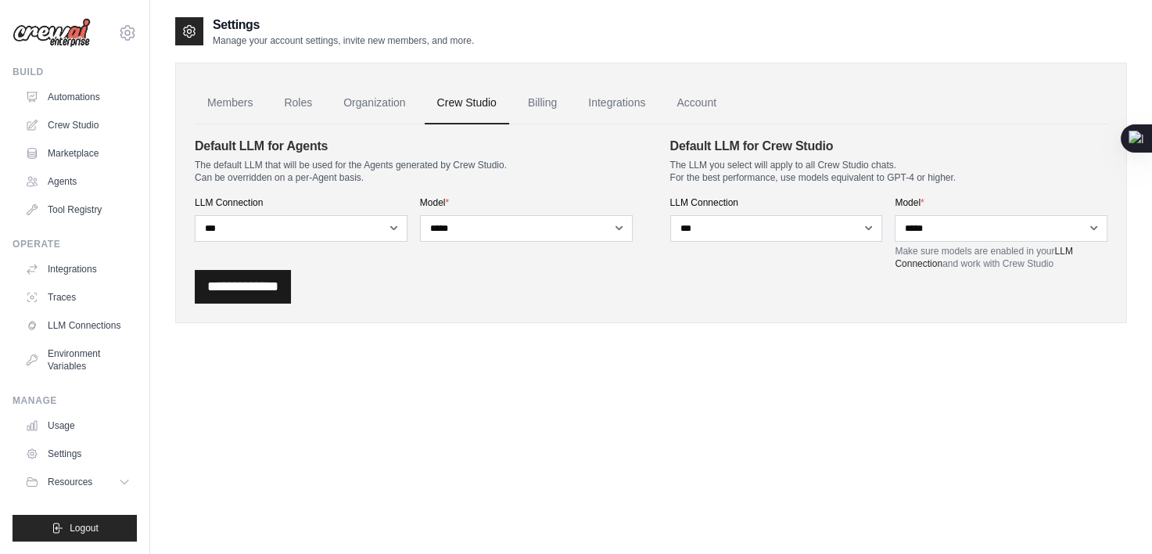
click at [262, 285] on input "**********" at bounding box center [243, 287] width 96 height 34
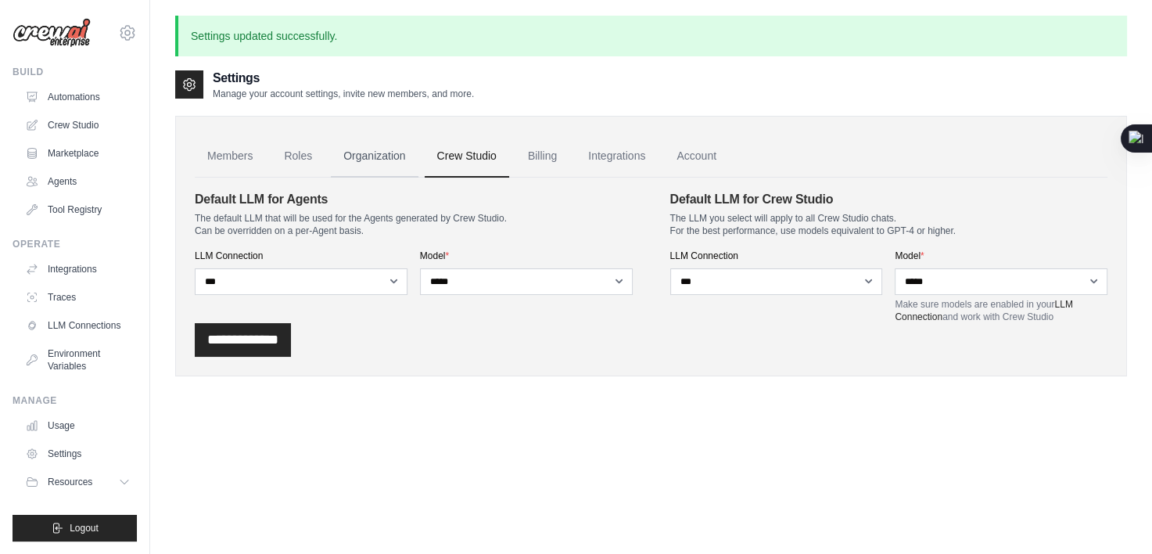
click at [364, 156] on link "Organization" at bounding box center [374, 156] width 87 height 42
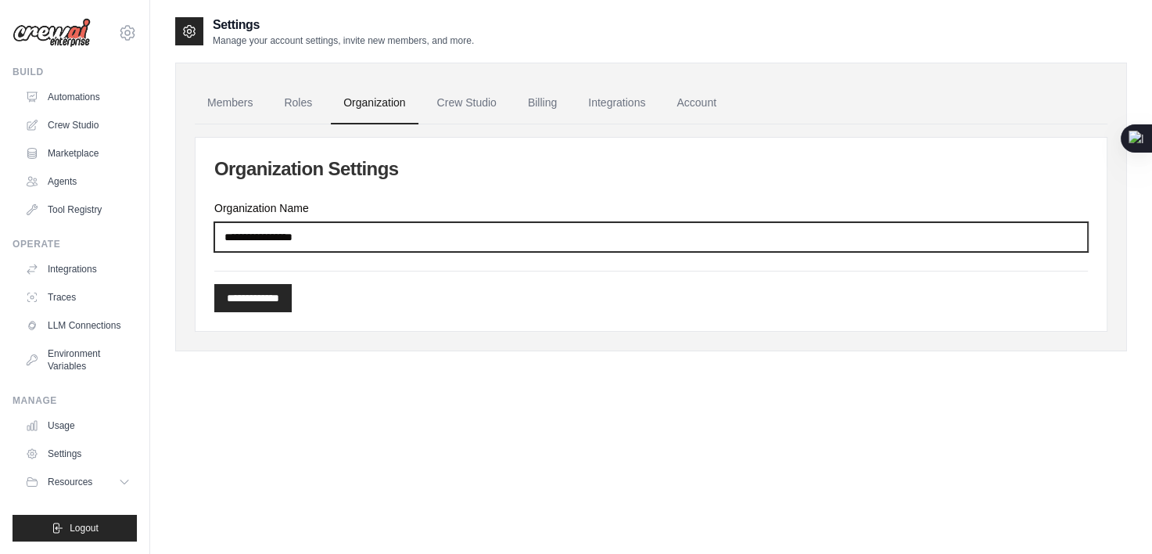
click at [329, 237] on input "Organization Name" at bounding box center [650, 237] width 873 height 30
click at [330, 235] on input "Organization Name" at bounding box center [650, 237] width 873 height 30
click at [330, 234] on input "Organization Name" at bounding box center [650, 237] width 873 height 30
type input "***"
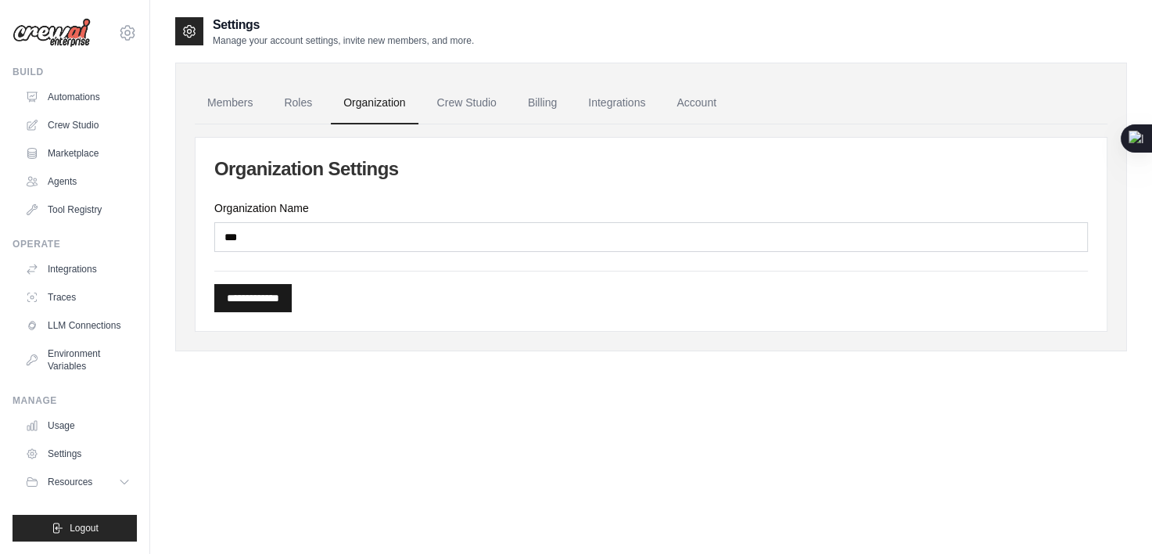
click at [256, 305] on input "**********" at bounding box center [252, 298] width 77 height 28
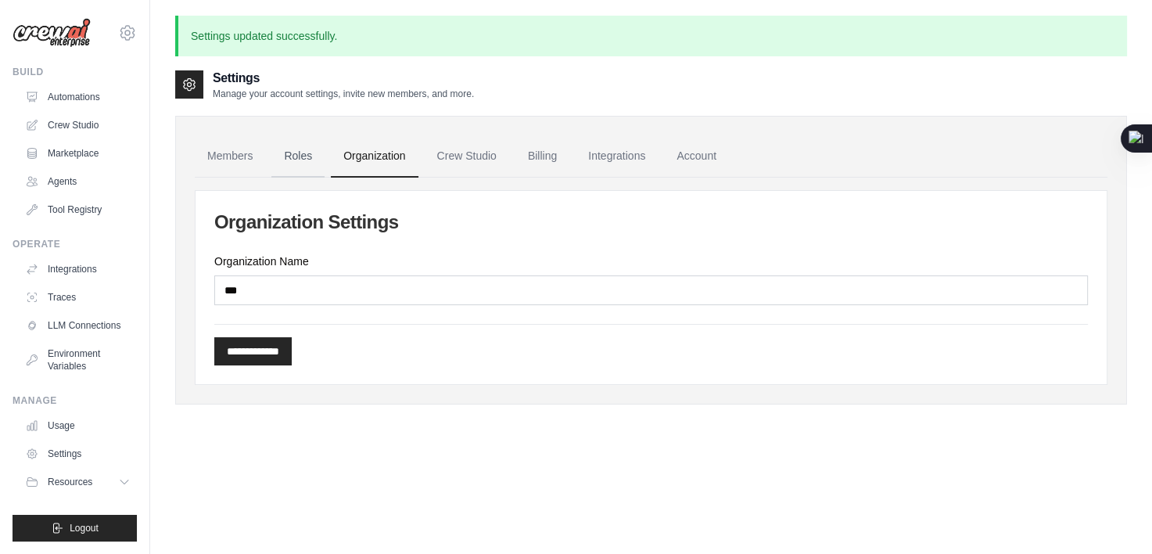
click at [303, 145] on link "Roles" at bounding box center [297, 156] width 53 height 42
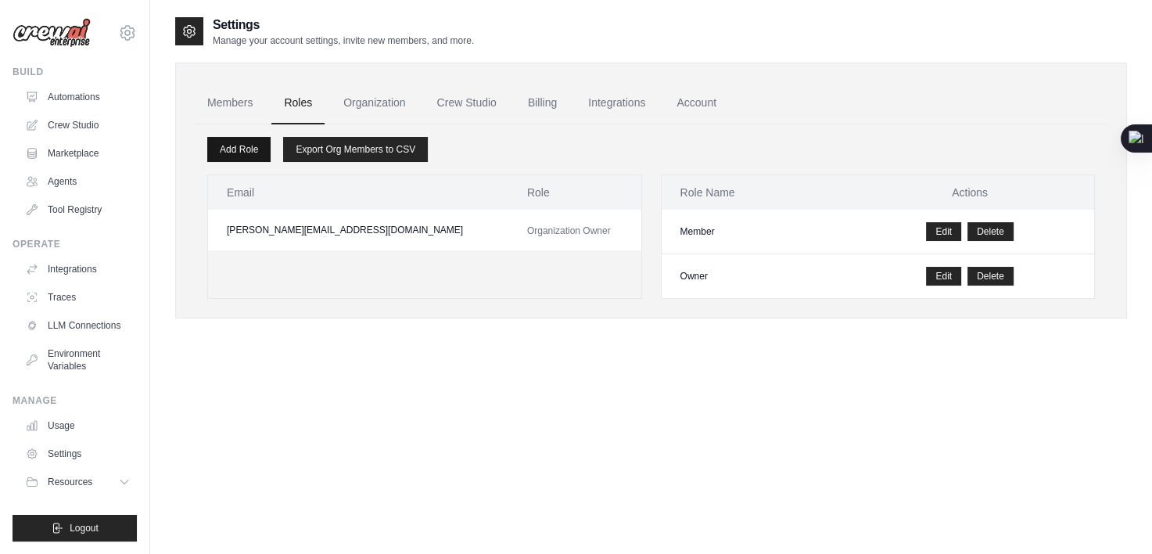
click at [236, 147] on link "Add Role" at bounding box center [238, 149] width 63 height 25
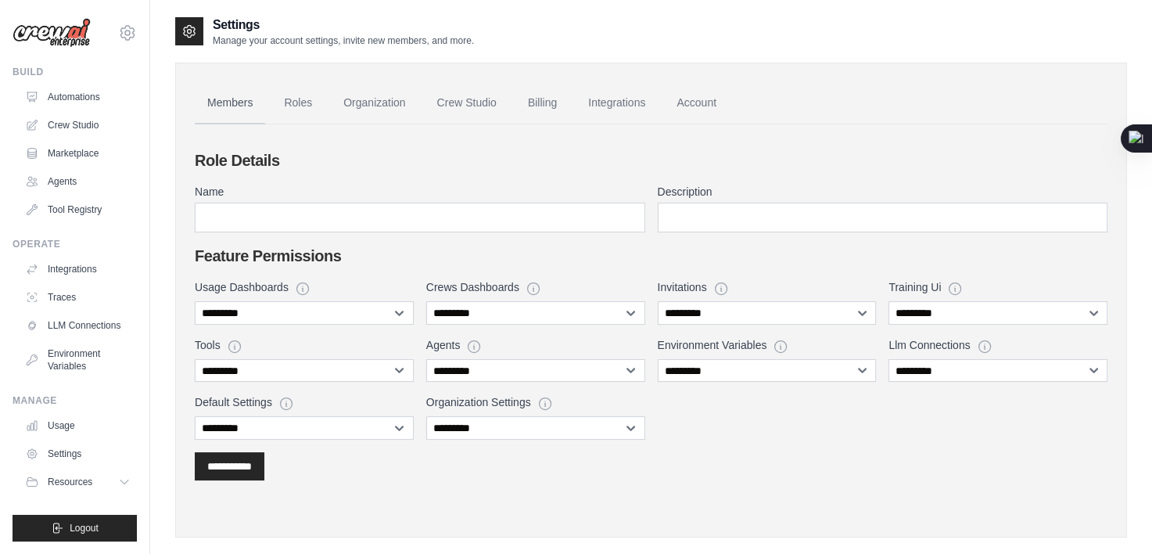
click at [239, 101] on link "Members" at bounding box center [230, 103] width 70 height 42
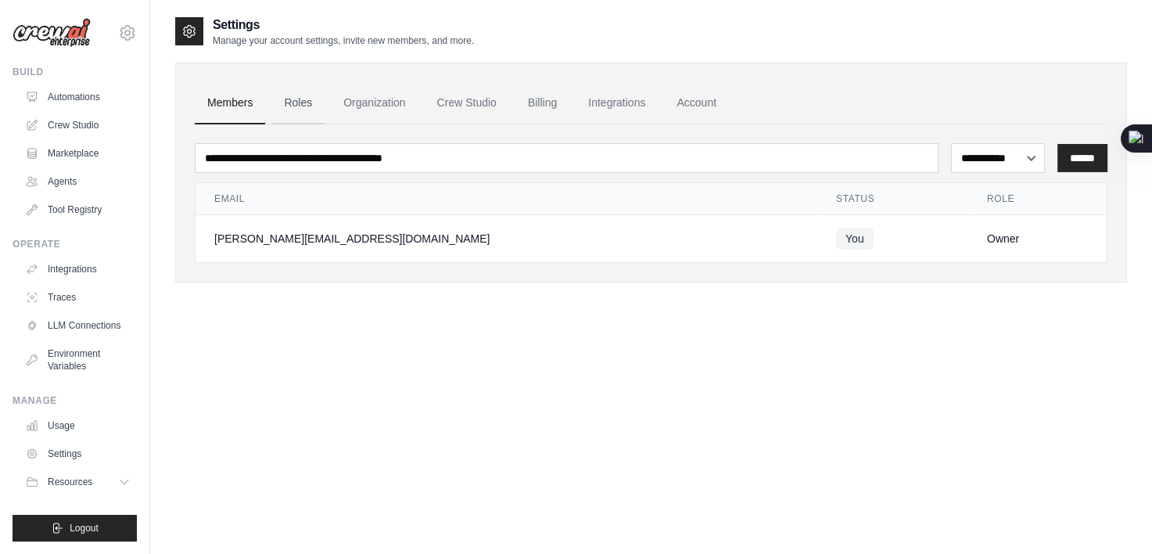
click at [307, 107] on link "Roles" at bounding box center [297, 103] width 53 height 42
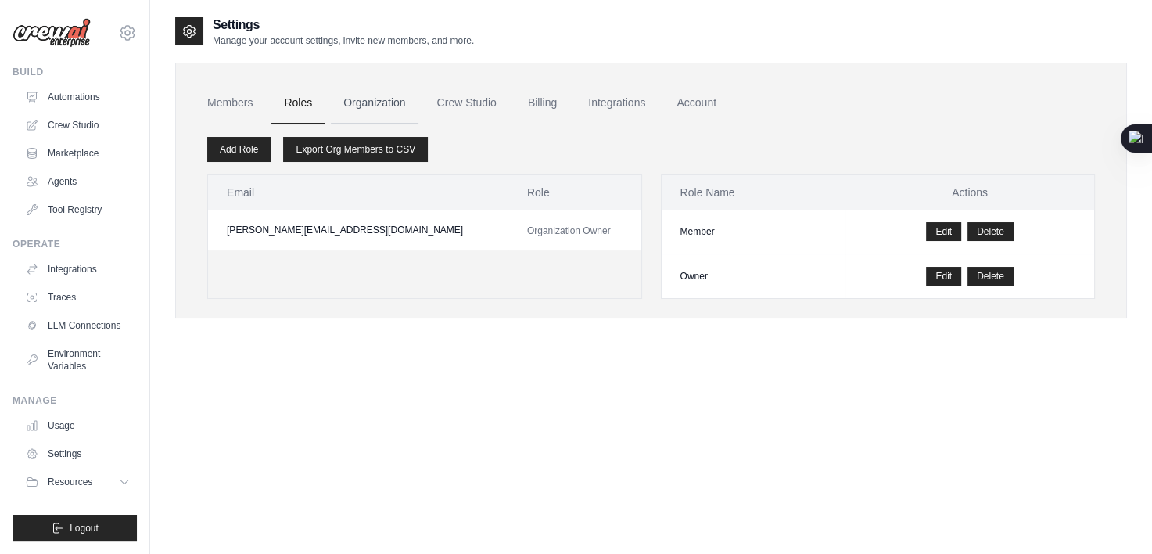
click at [379, 95] on link "Organization" at bounding box center [374, 103] width 87 height 42
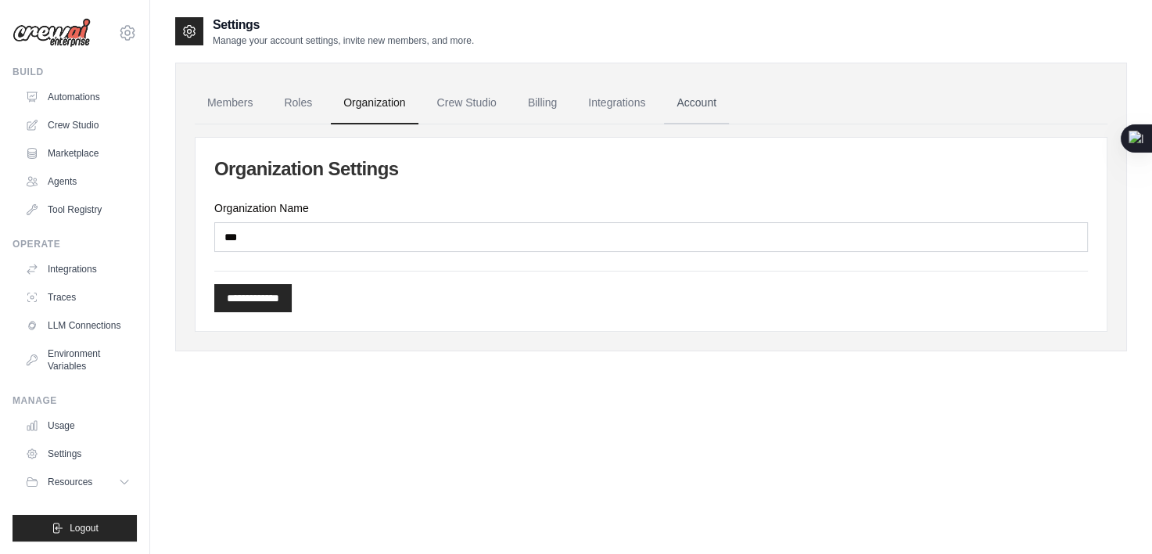
click at [719, 101] on link "Account" at bounding box center [696, 103] width 65 height 42
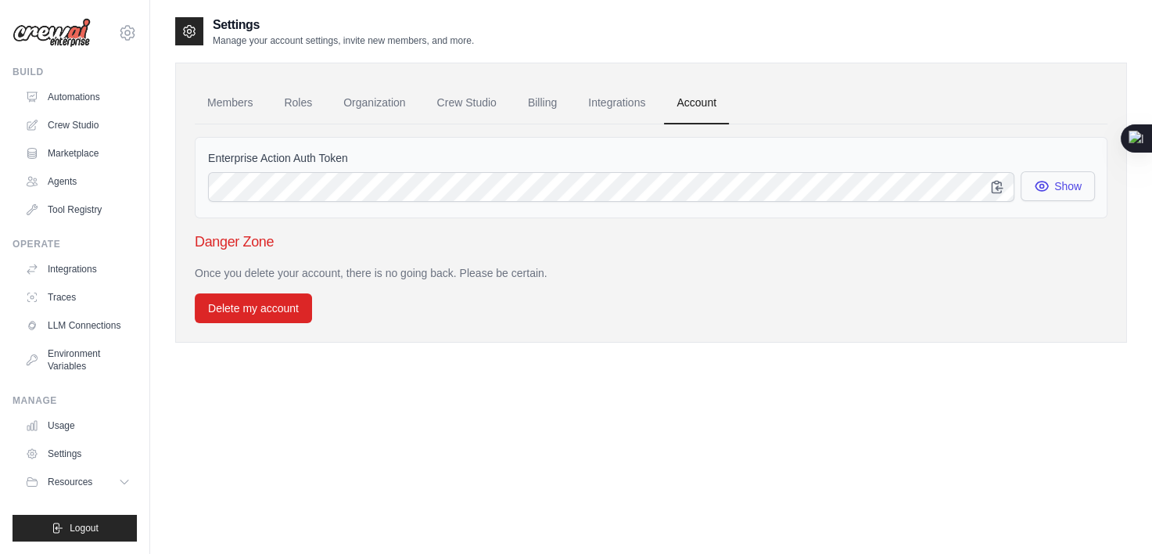
click at [1067, 189] on button "Show" at bounding box center [1057, 186] width 74 height 30
click at [1068, 186] on button "Show" at bounding box center [1057, 186] width 74 height 30
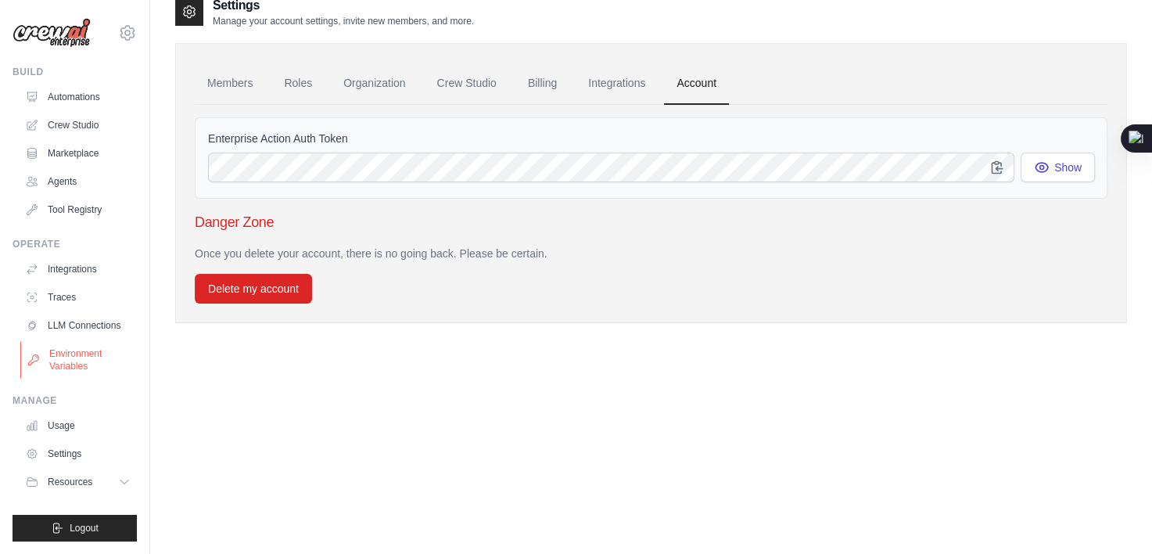
scroll to position [31, 0]
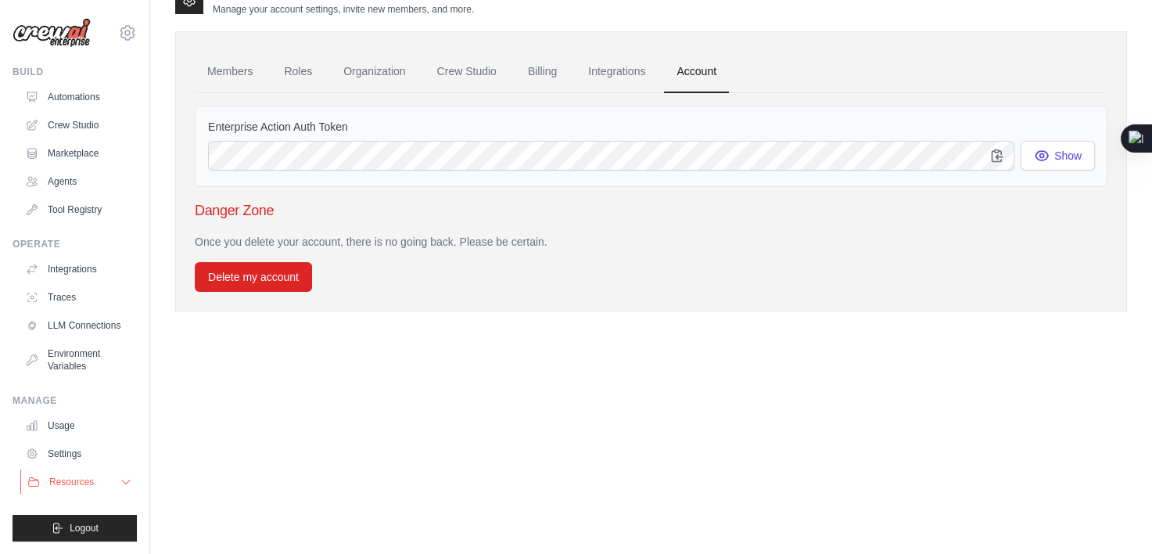
click at [106, 483] on button "Resources" at bounding box center [79, 481] width 118 height 25
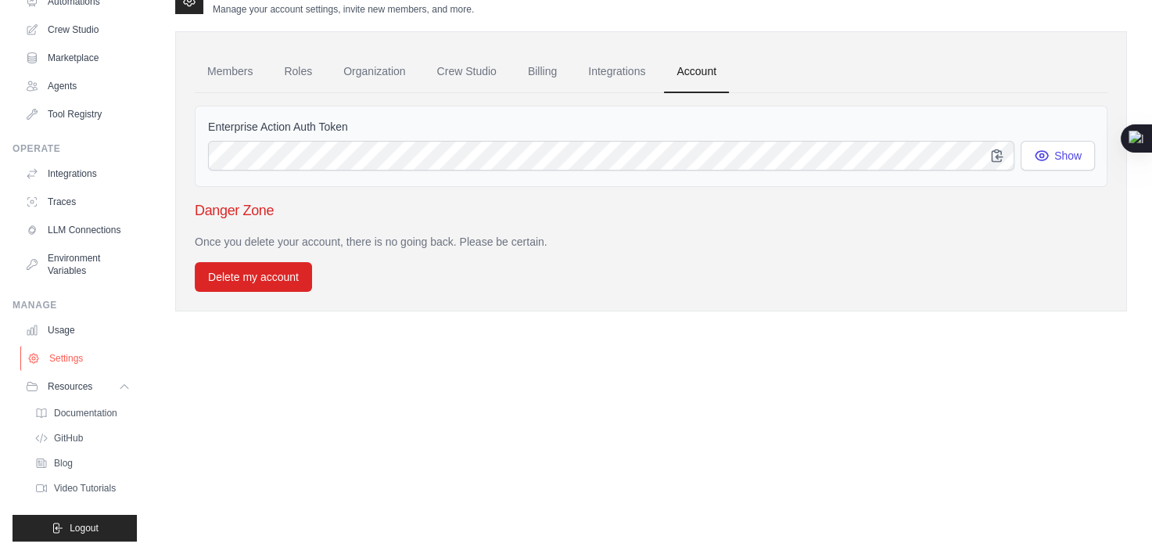
scroll to position [0, 0]
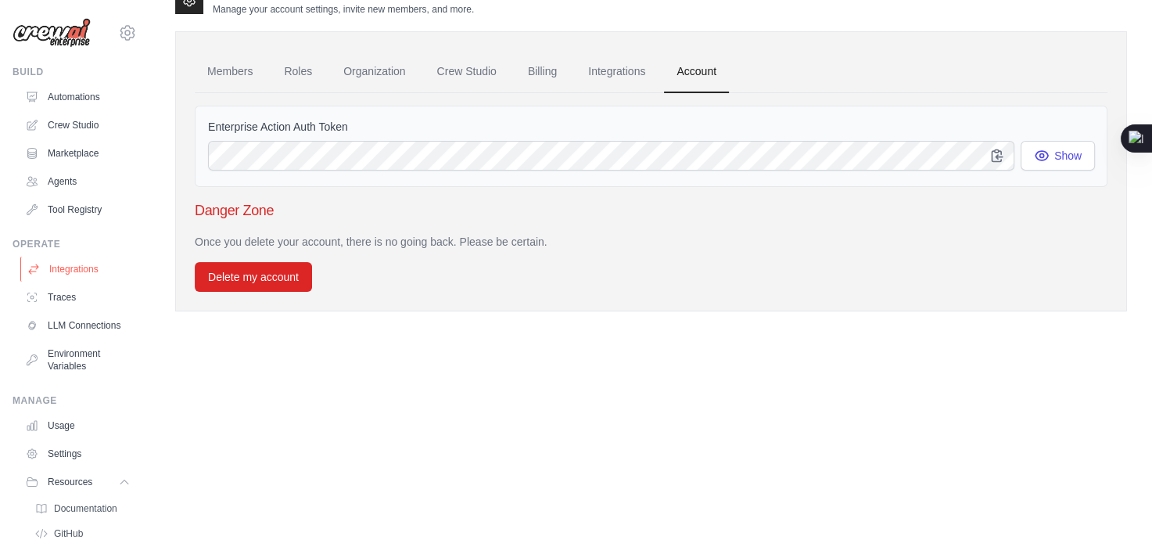
click at [63, 264] on link "Integrations" at bounding box center [79, 268] width 118 height 25
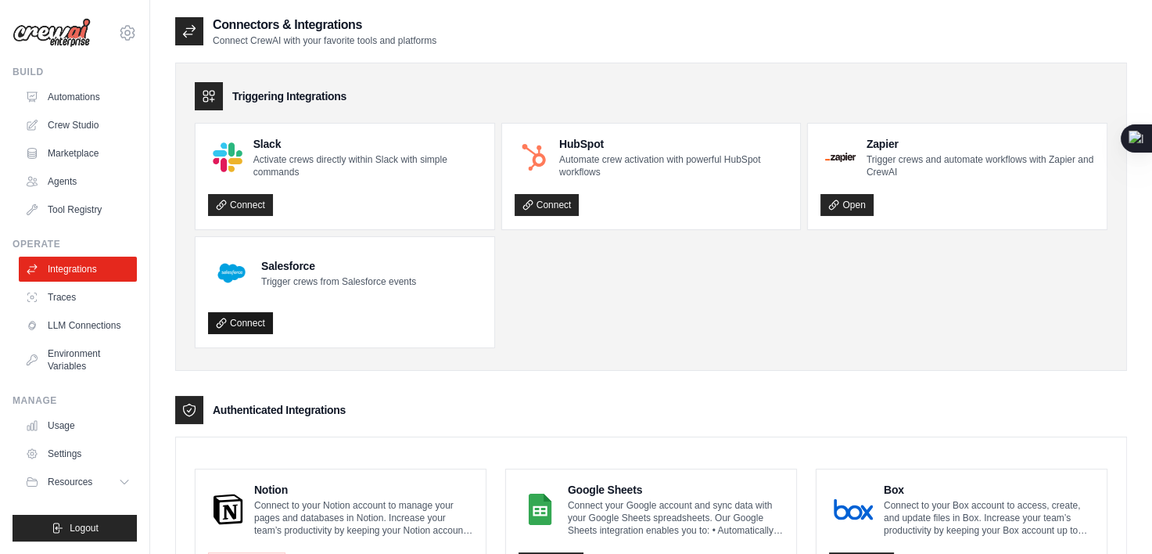
click at [253, 320] on link "Connect" at bounding box center [240, 323] width 65 height 22
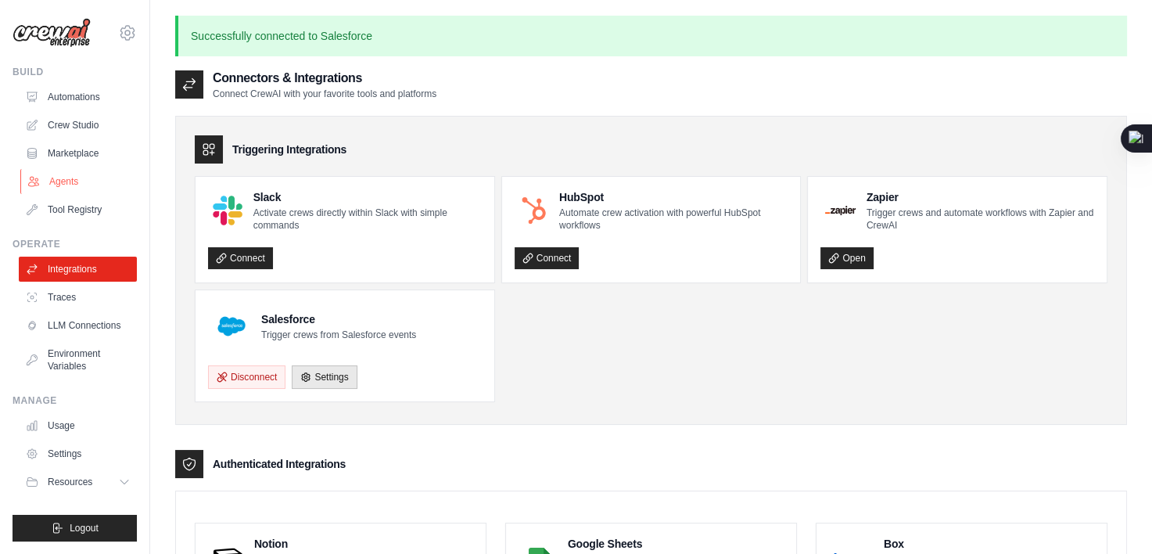
click at [77, 180] on link "Agents" at bounding box center [79, 181] width 118 height 25
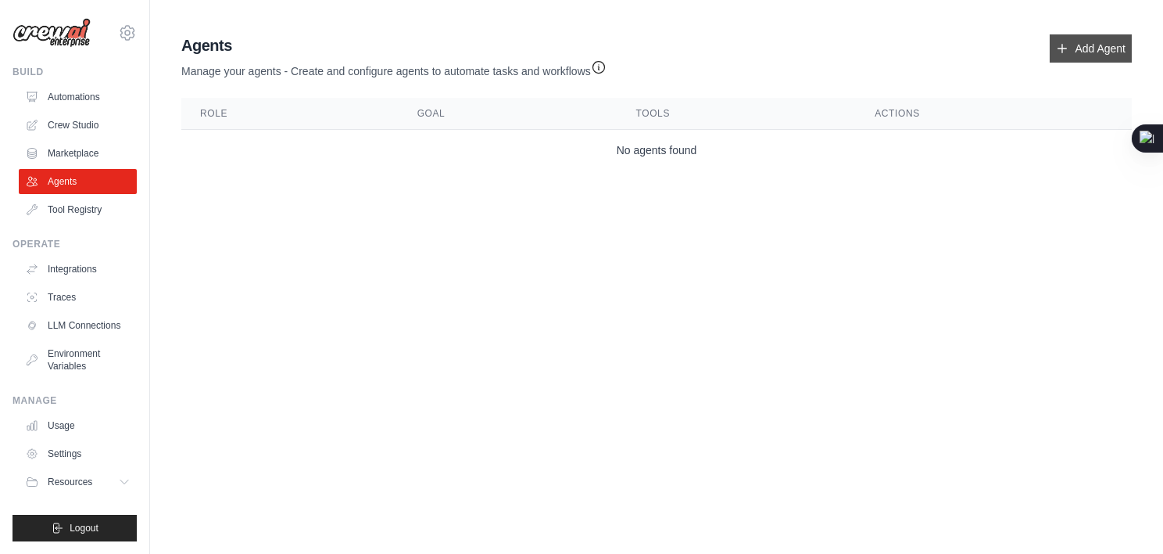
click at [1088, 47] on link "Add Agent" at bounding box center [1091, 48] width 82 height 28
